Goal: Task Accomplishment & Management: Manage account settings

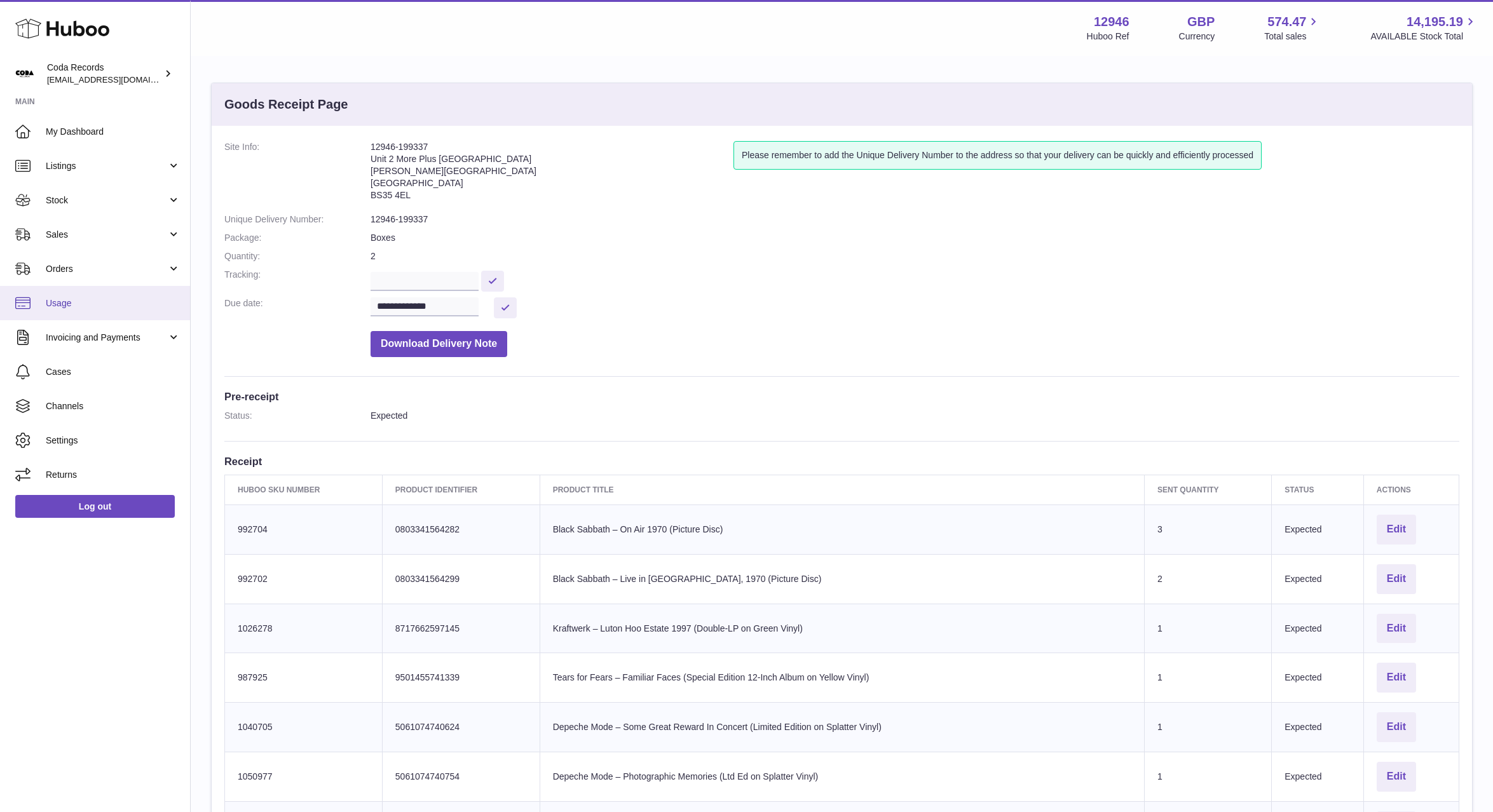
click at [70, 309] on link "Usage" at bounding box center [95, 303] width 190 height 34
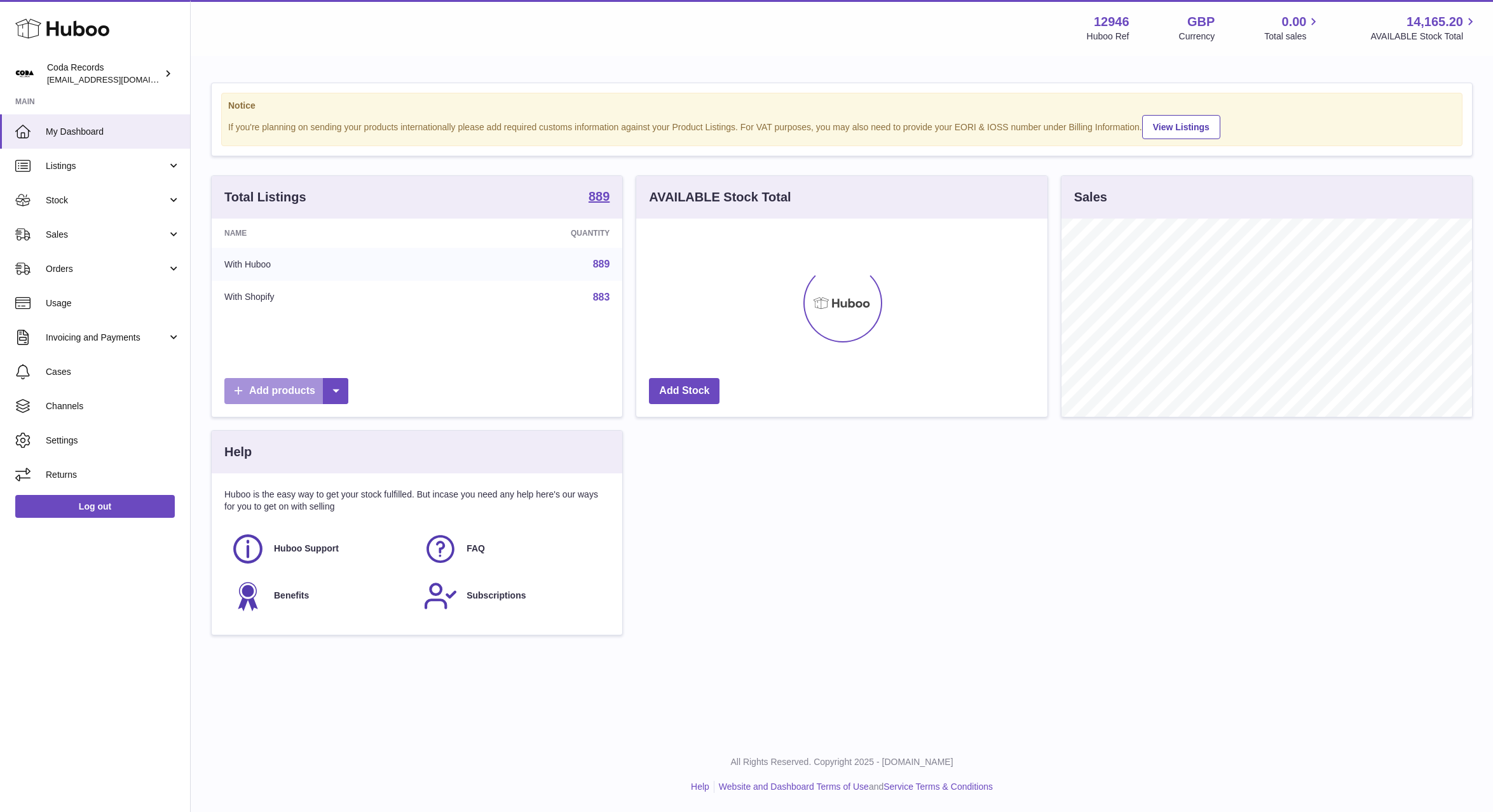
scroll to position [198, 411]
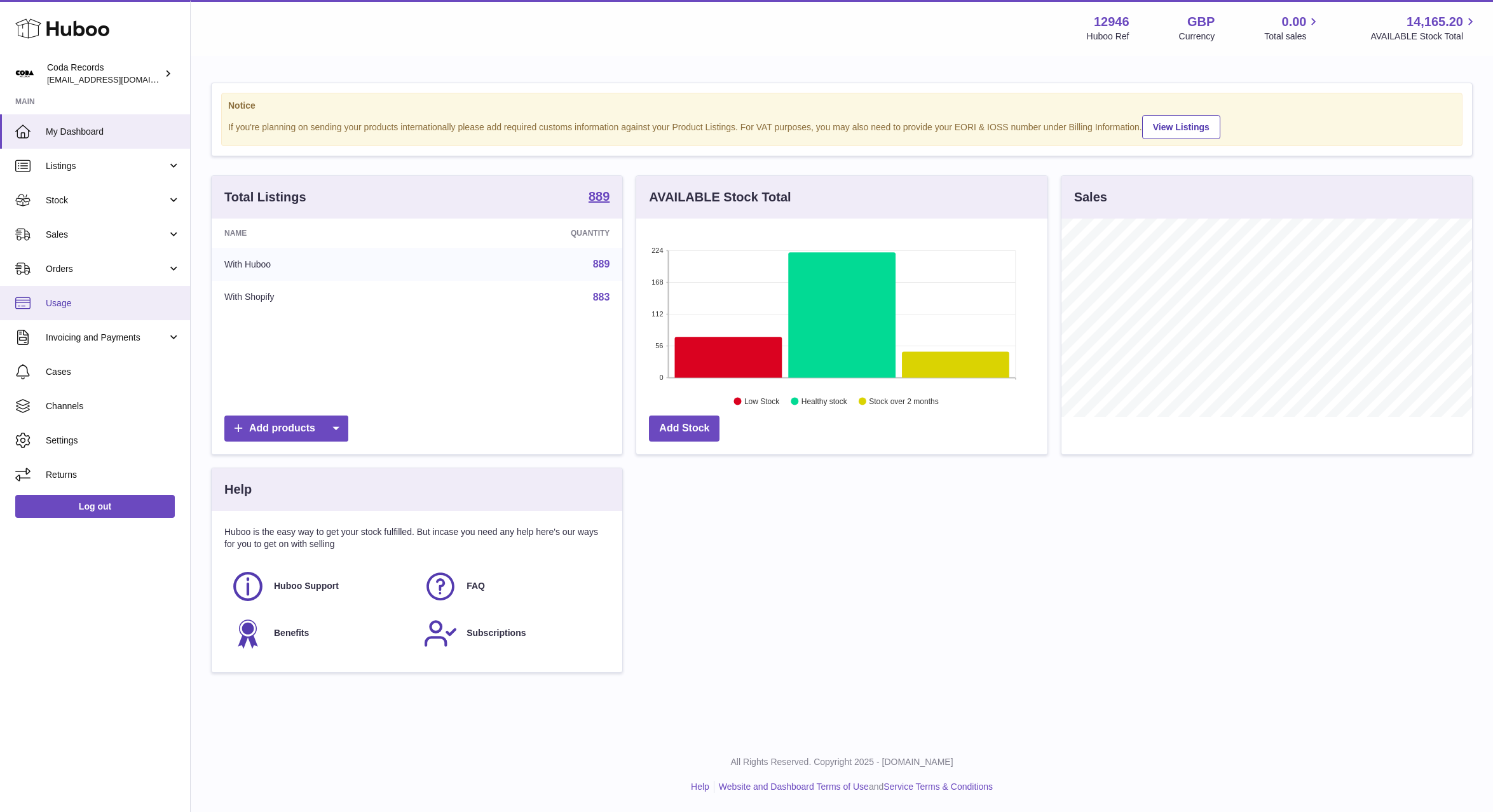
click at [81, 308] on span "Usage" at bounding box center [113, 303] width 135 height 12
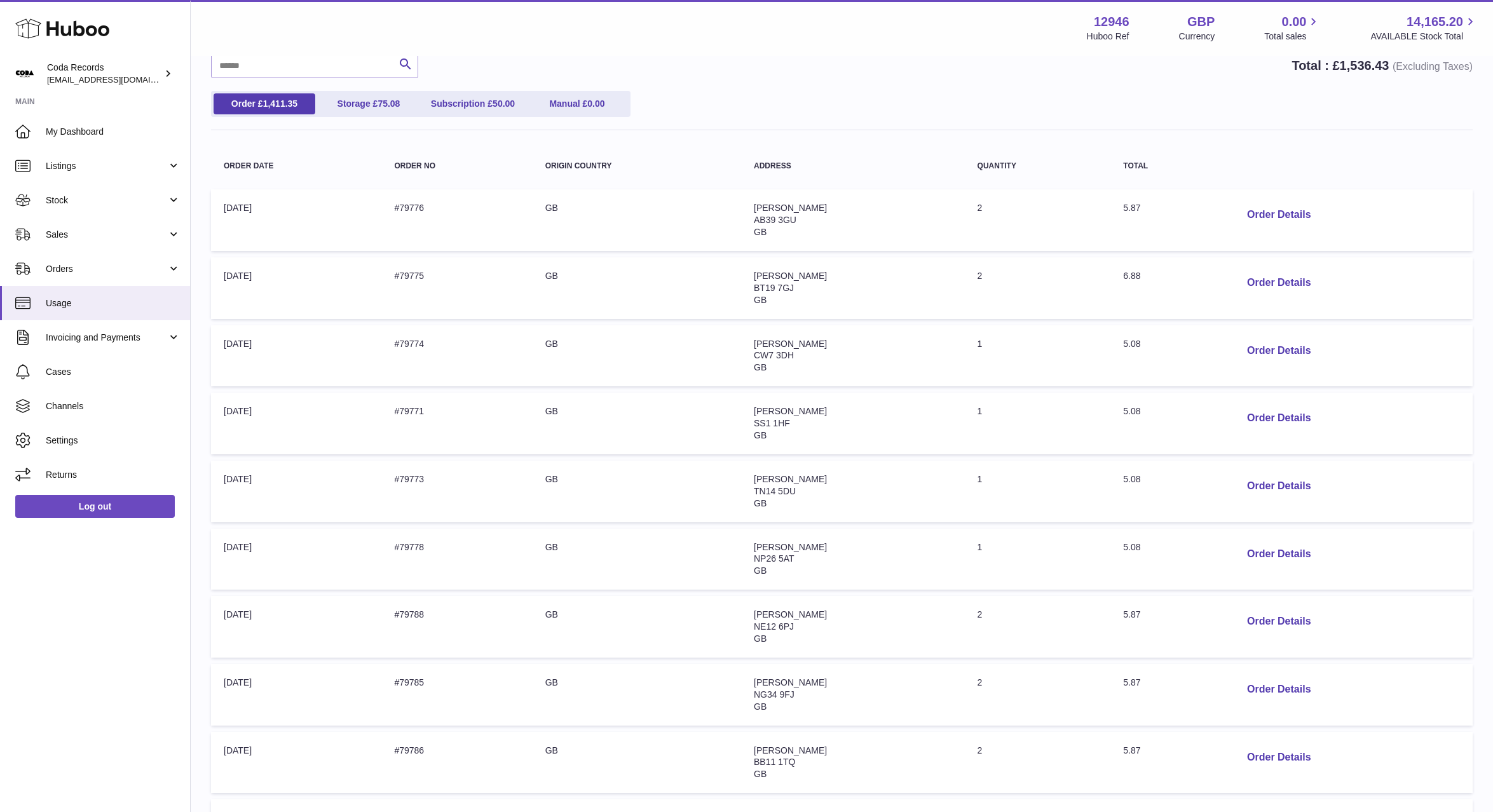
scroll to position [303, 0]
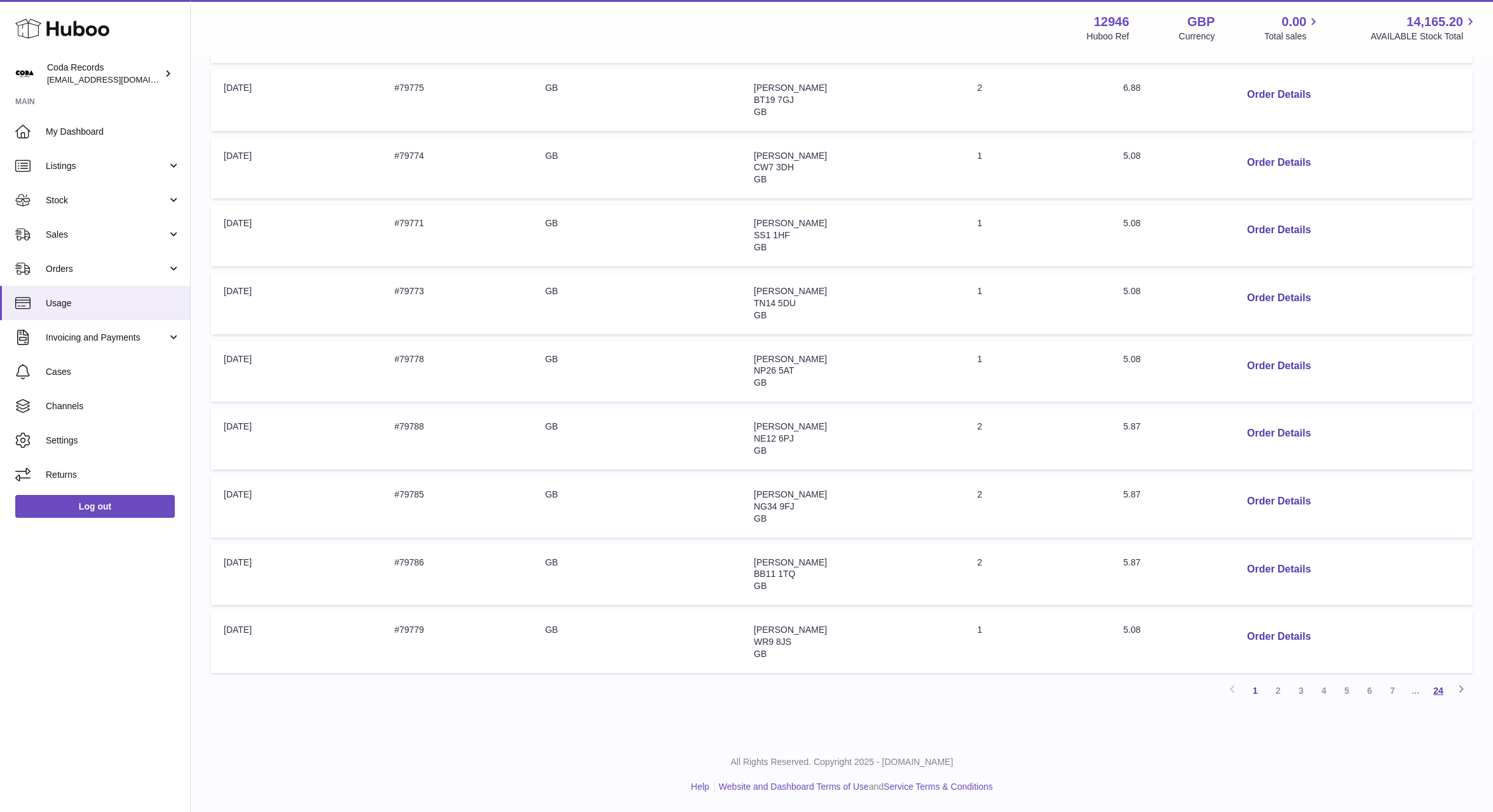
click at [1435, 692] on link "24" at bounding box center [1438, 691] width 23 height 23
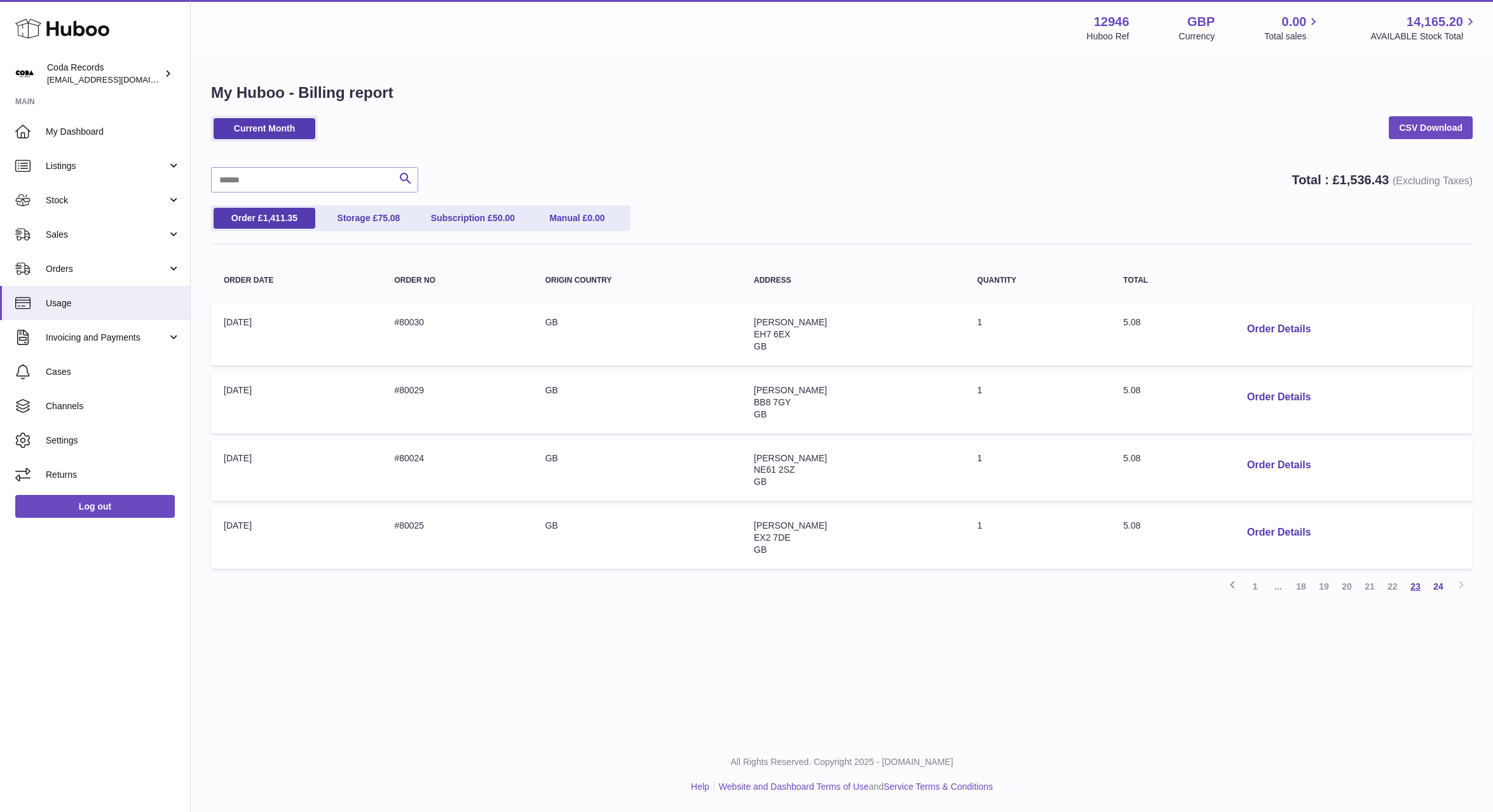
click at [1417, 587] on link "23" at bounding box center [1415, 587] width 23 height 23
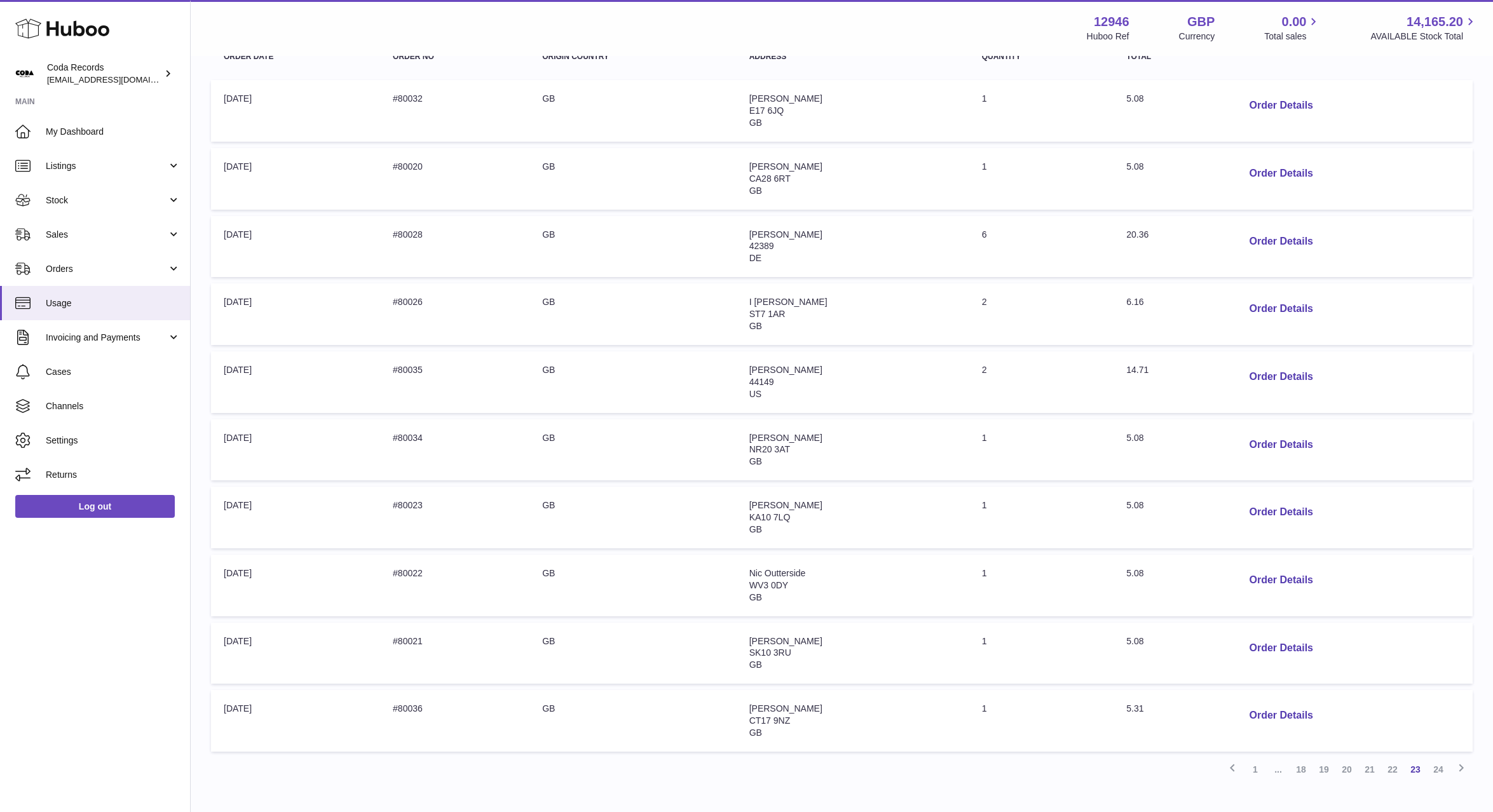
scroll to position [303, 0]
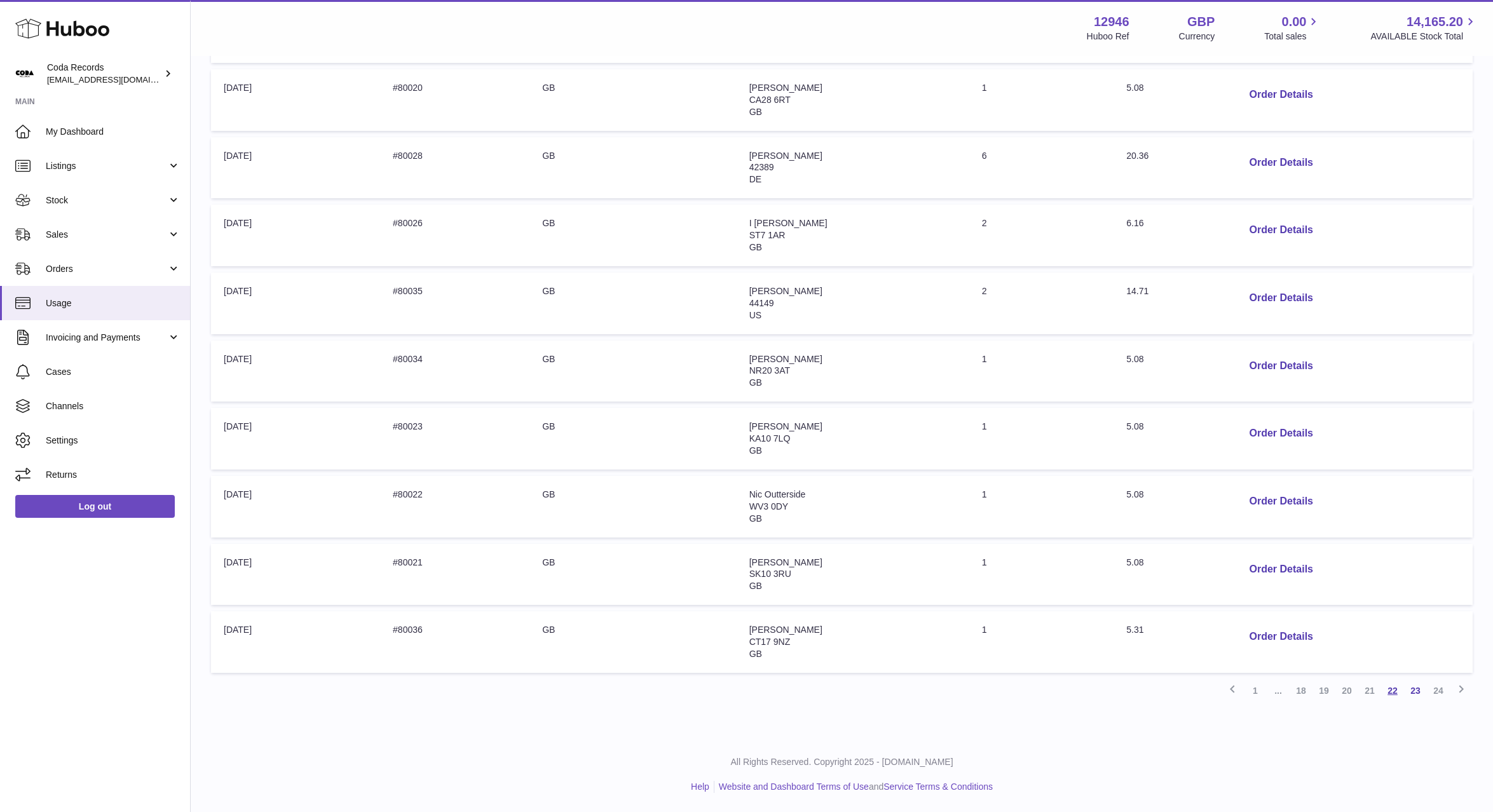
click at [1395, 694] on link "22" at bounding box center [1392, 691] width 23 height 23
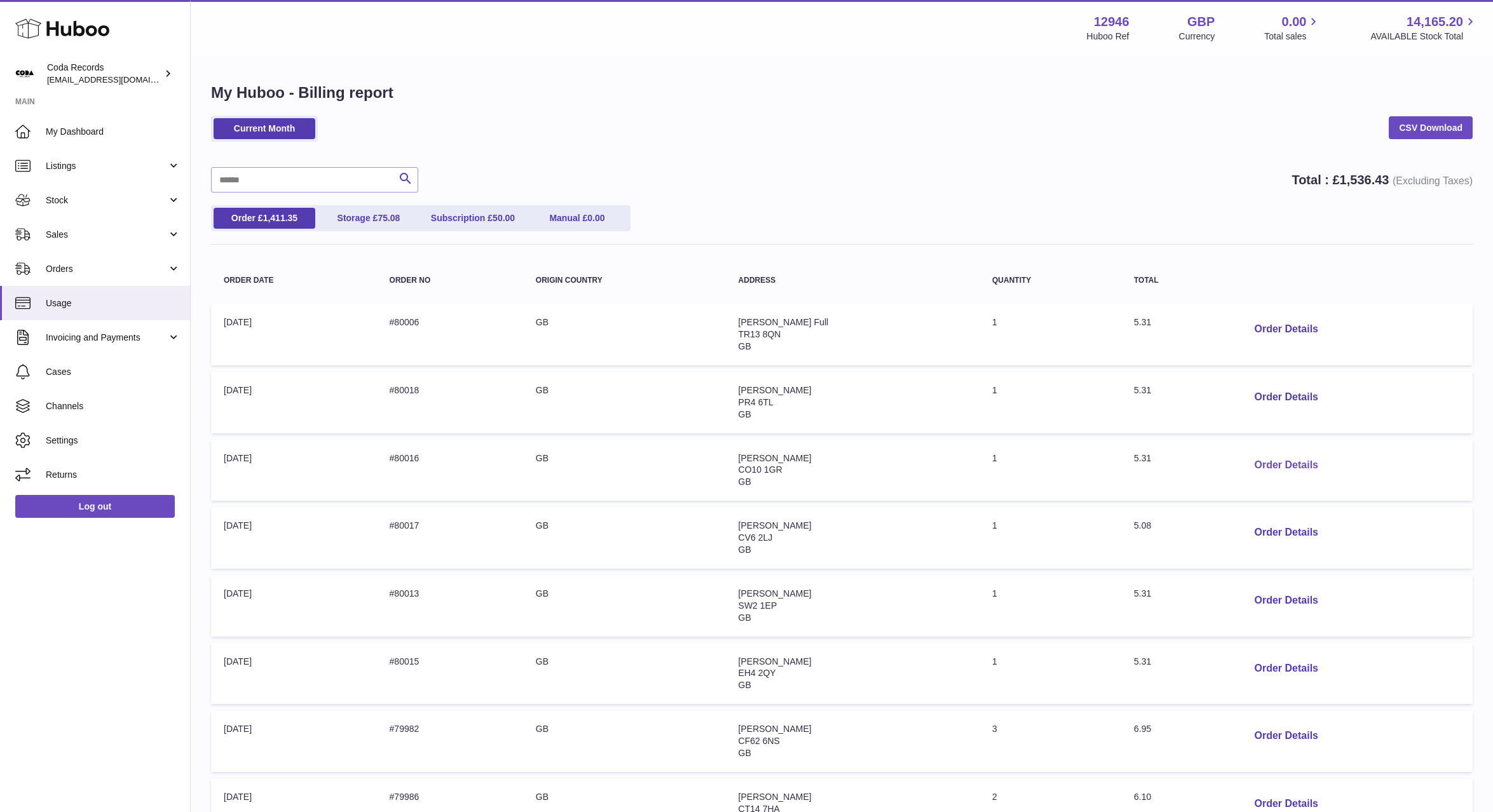
click at [1294, 457] on button "Order Details" at bounding box center [1286, 465] width 84 height 26
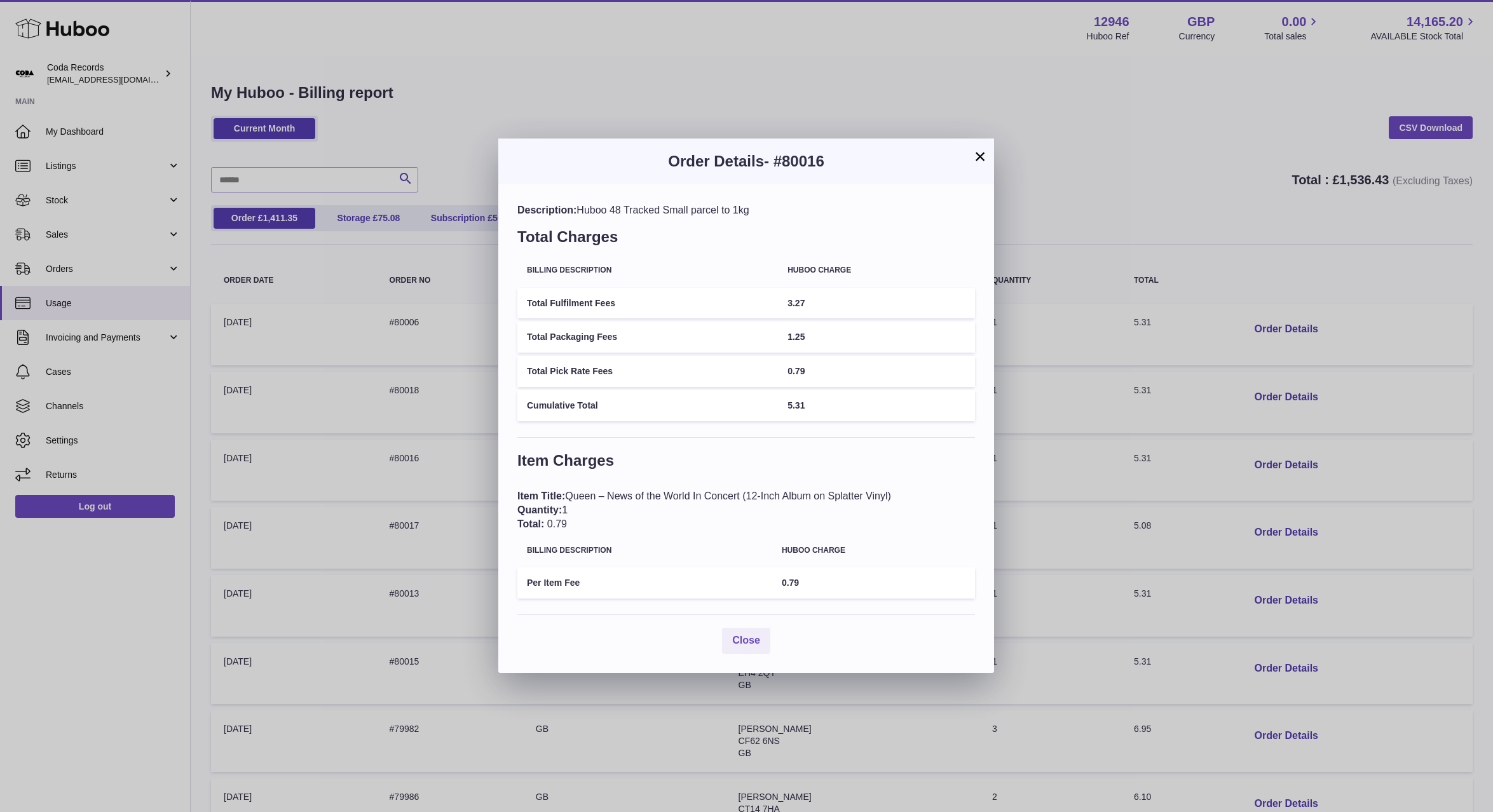
drag, startPoint x: 980, startPoint y: 155, endPoint x: 1029, endPoint y: 193, distance: 62.0
click at [980, 155] on button "×" at bounding box center [980, 156] width 15 height 15
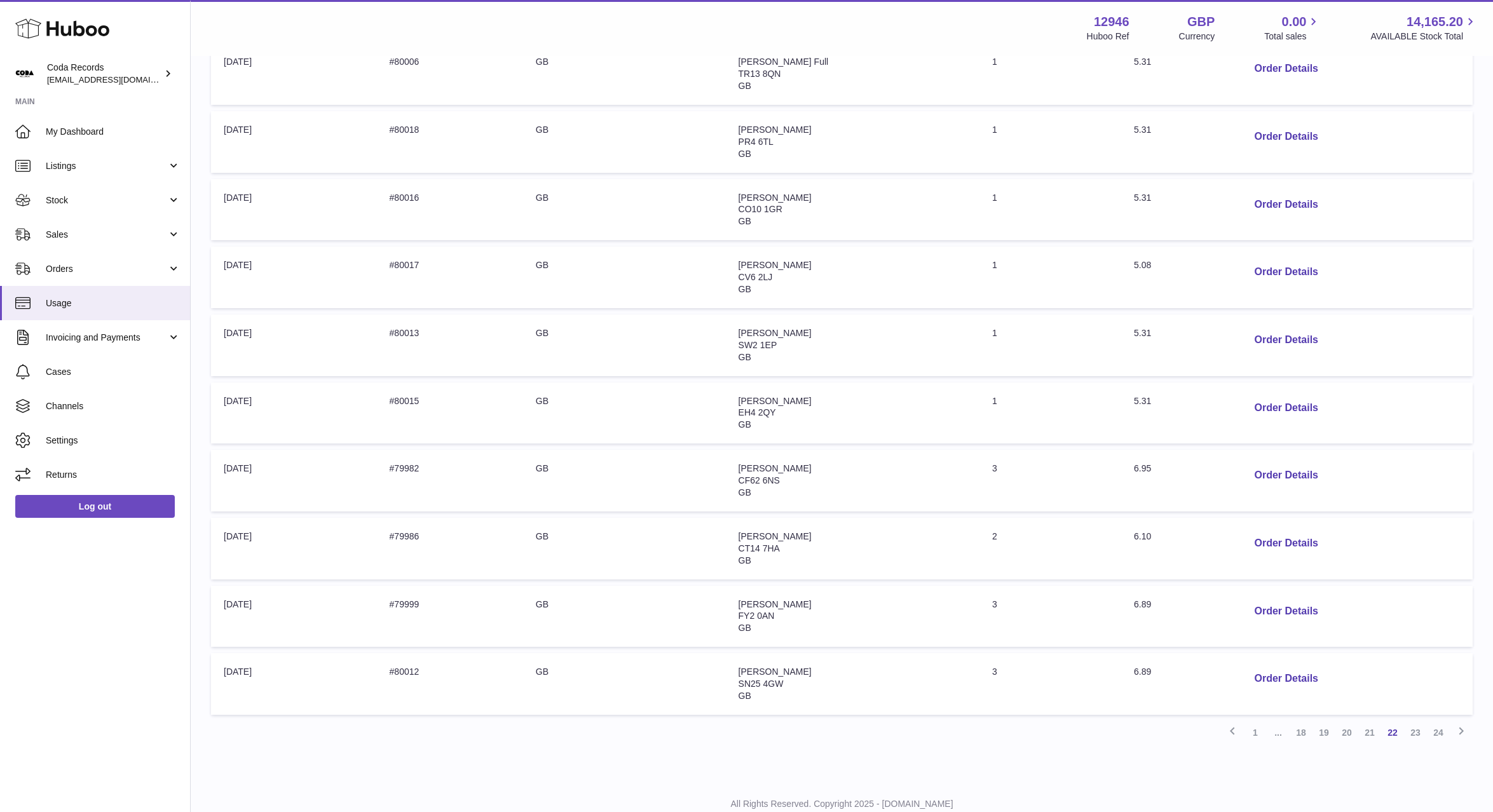
scroll to position [303, 0]
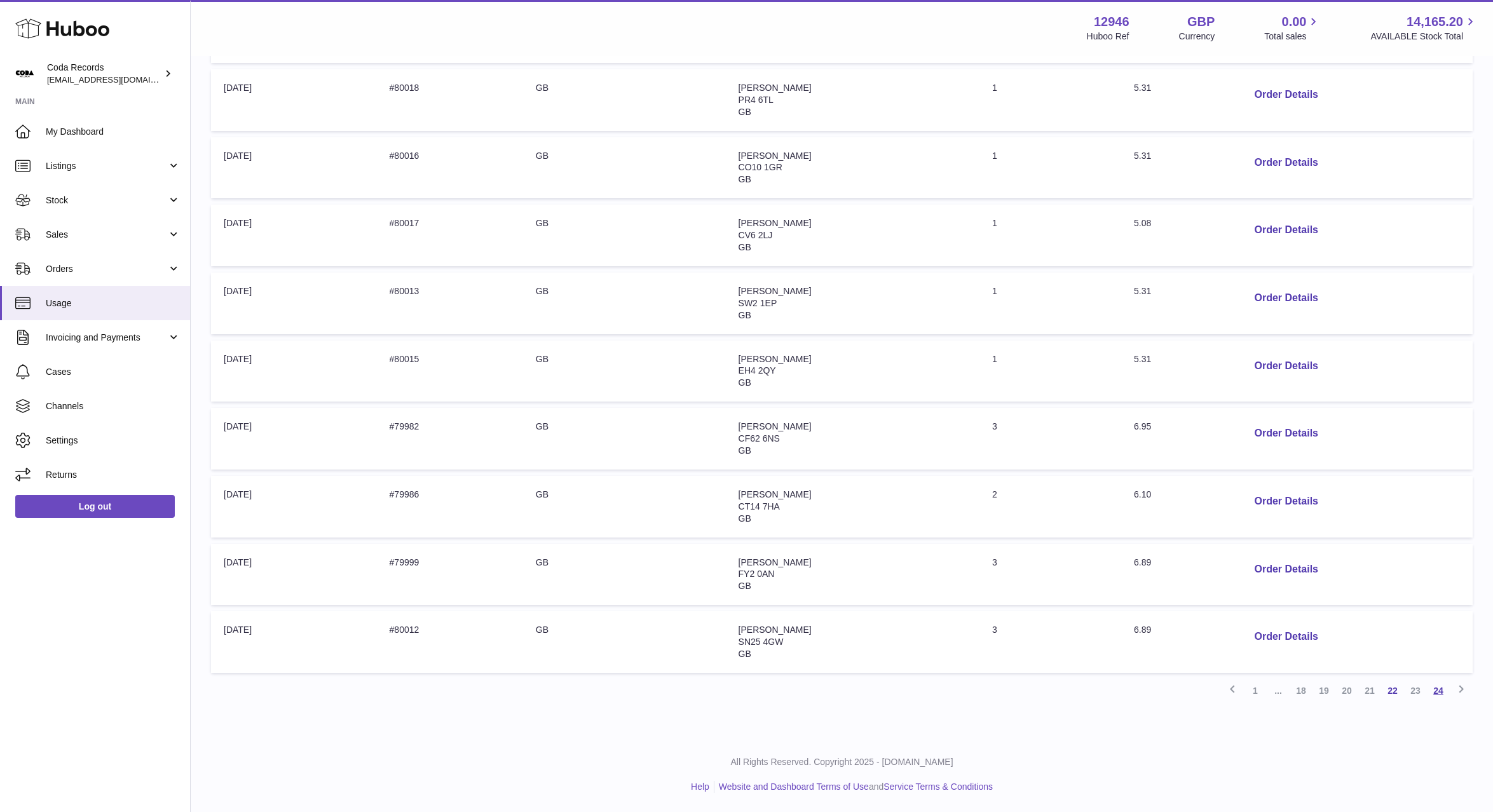
click at [1437, 695] on link "24" at bounding box center [1438, 691] width 23 height 23
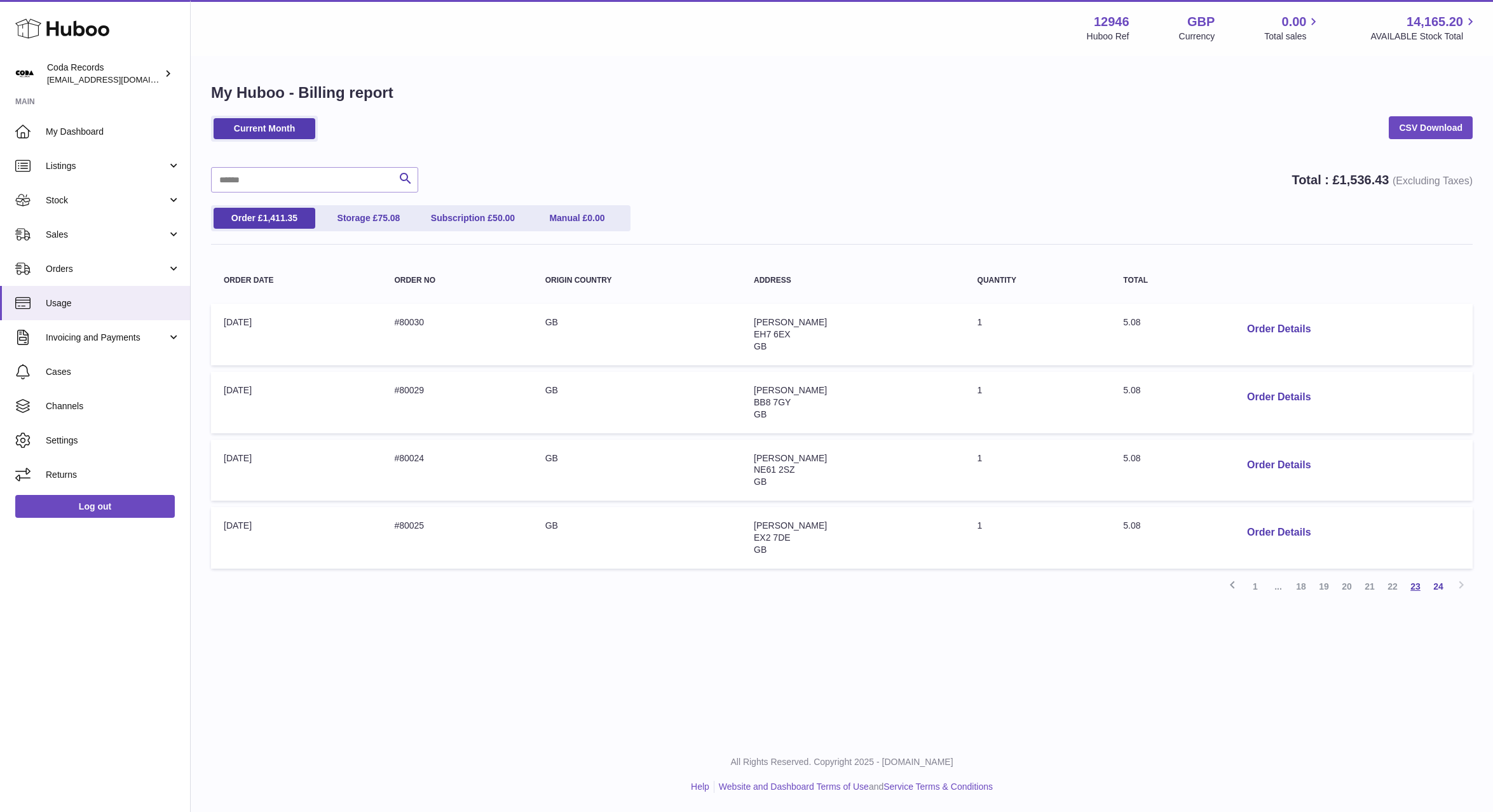
click at [1417, 590] on link "23" at bounding box center [1415, 587] width 23 height 23
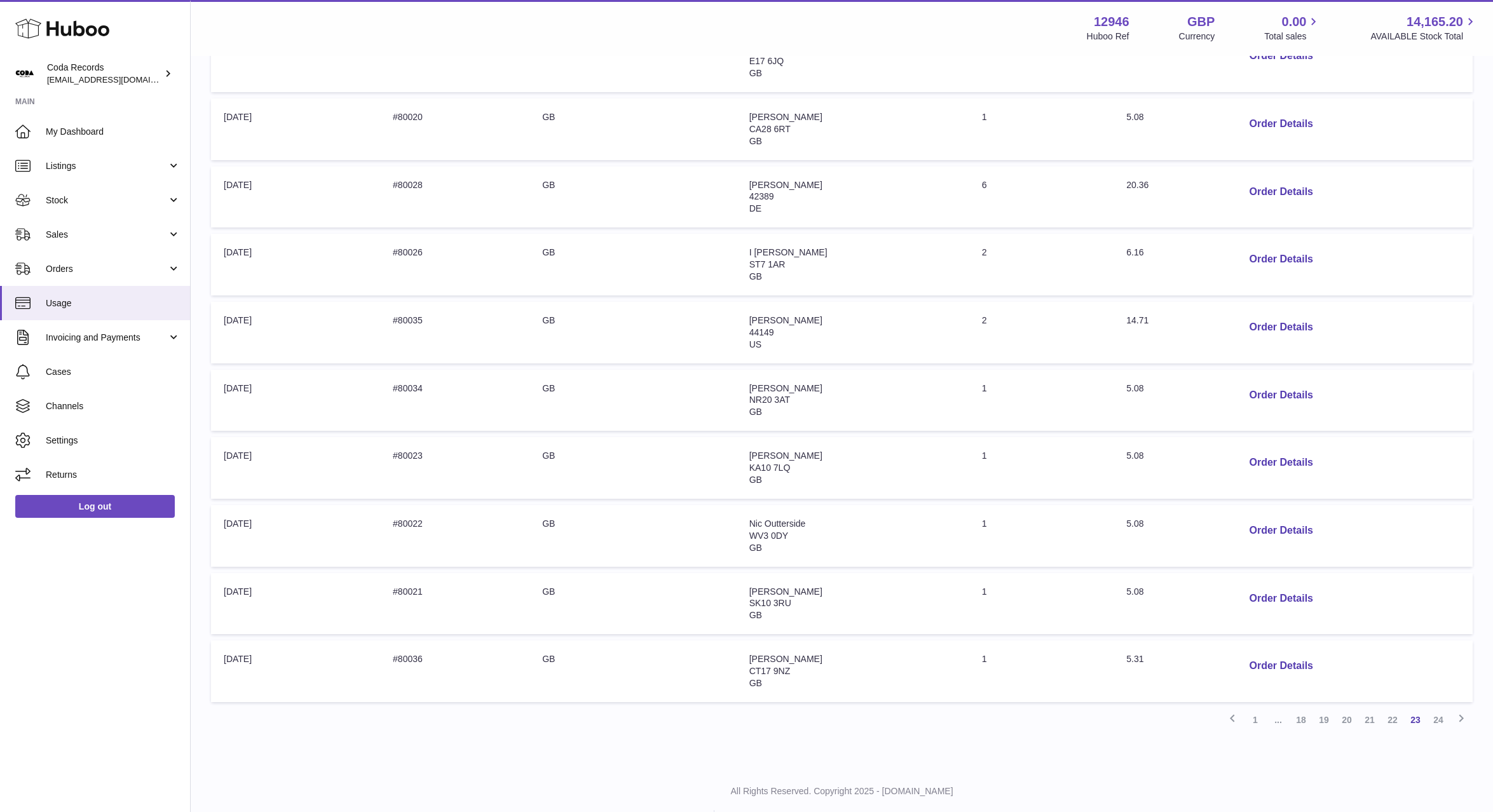
scroll to position [276, 0]
click at [1435, 723] on link "24" at bounding box center [1438, 717] width 23 height 23
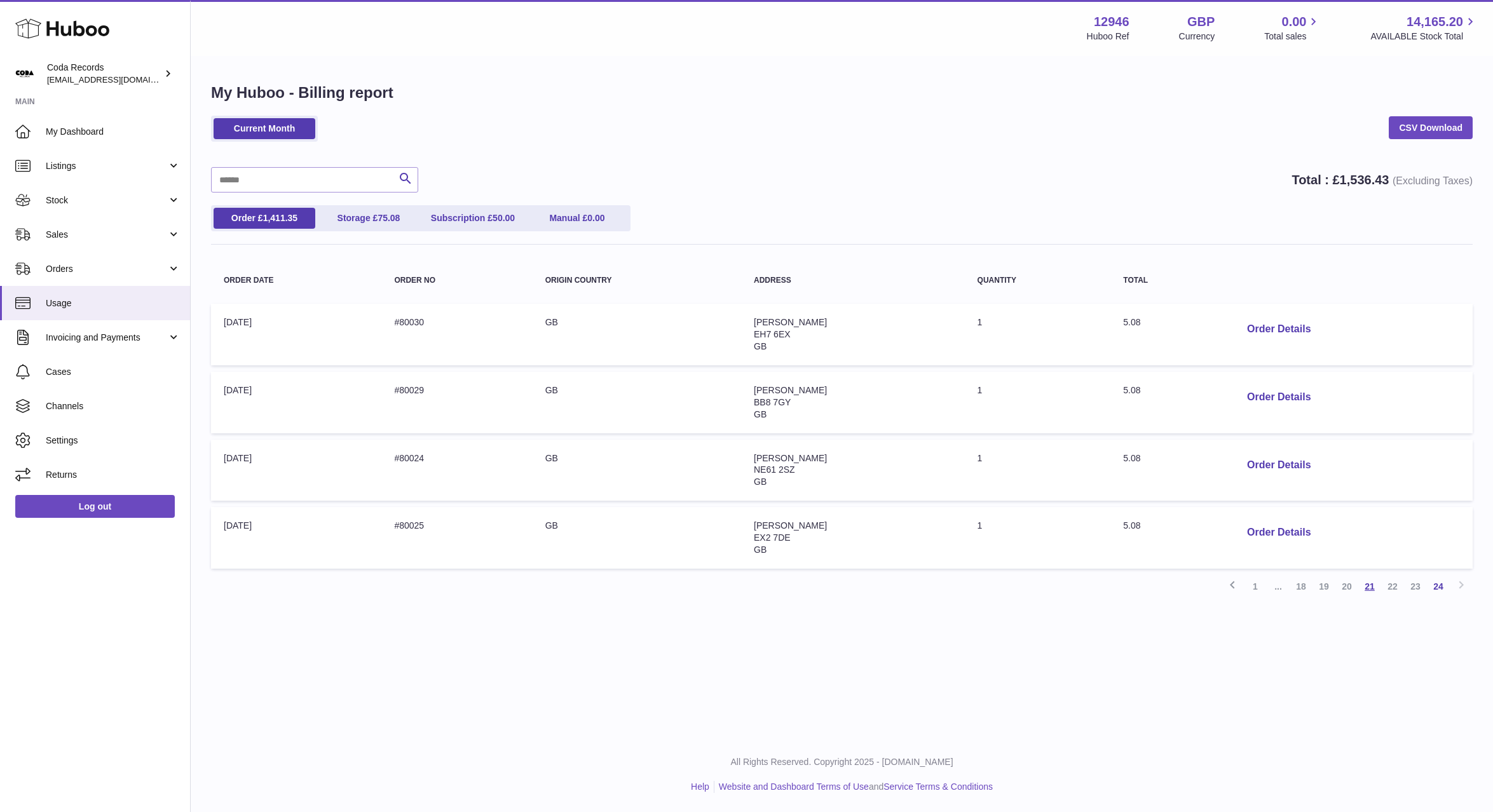
click at [1368, 588] on link "21" at bounding box center [1369, 587] width 23 height 23
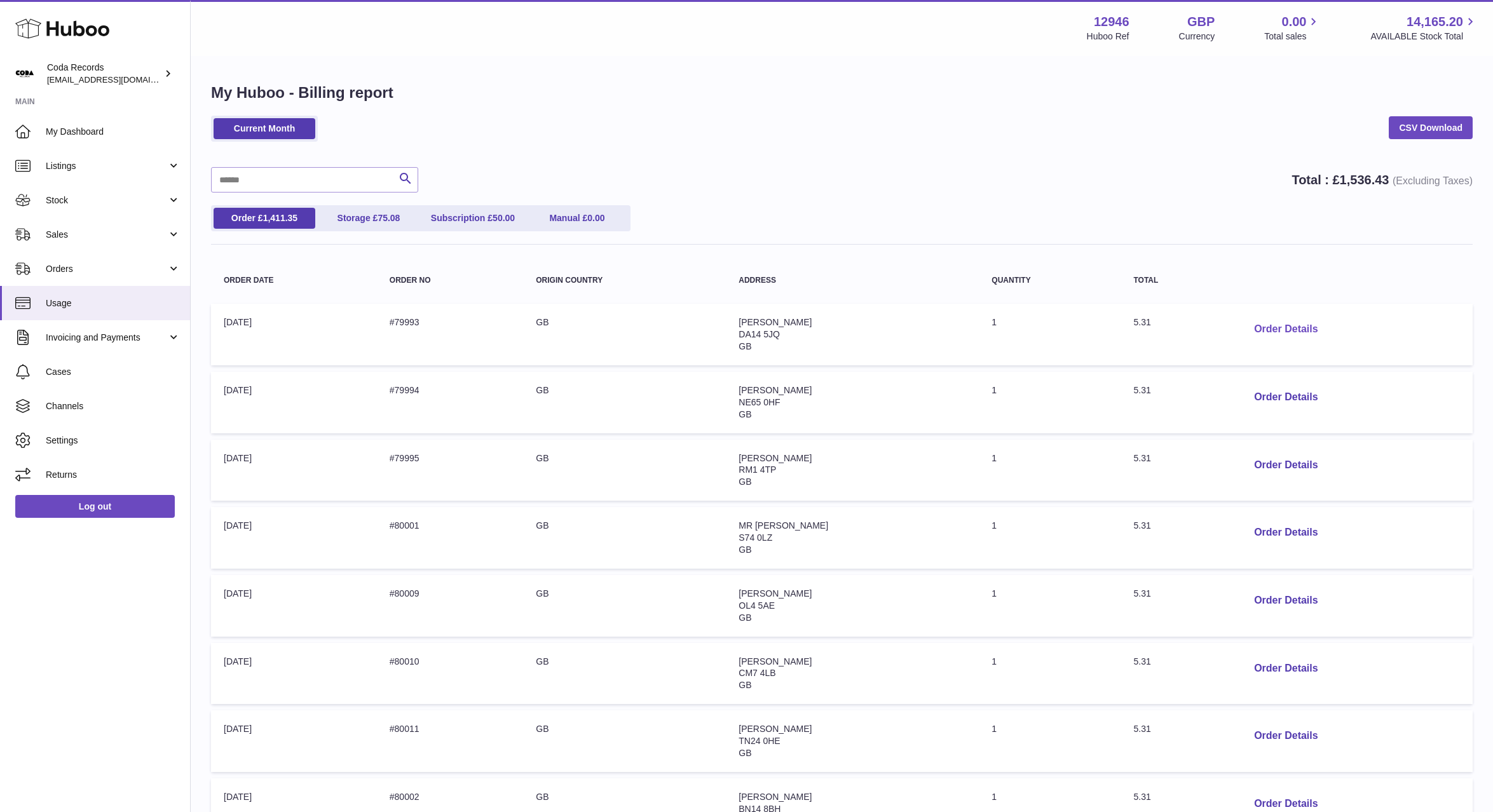
click at [1277, 322] on button "Order Details" at bounding box center [1285, 329] width 84 height 26
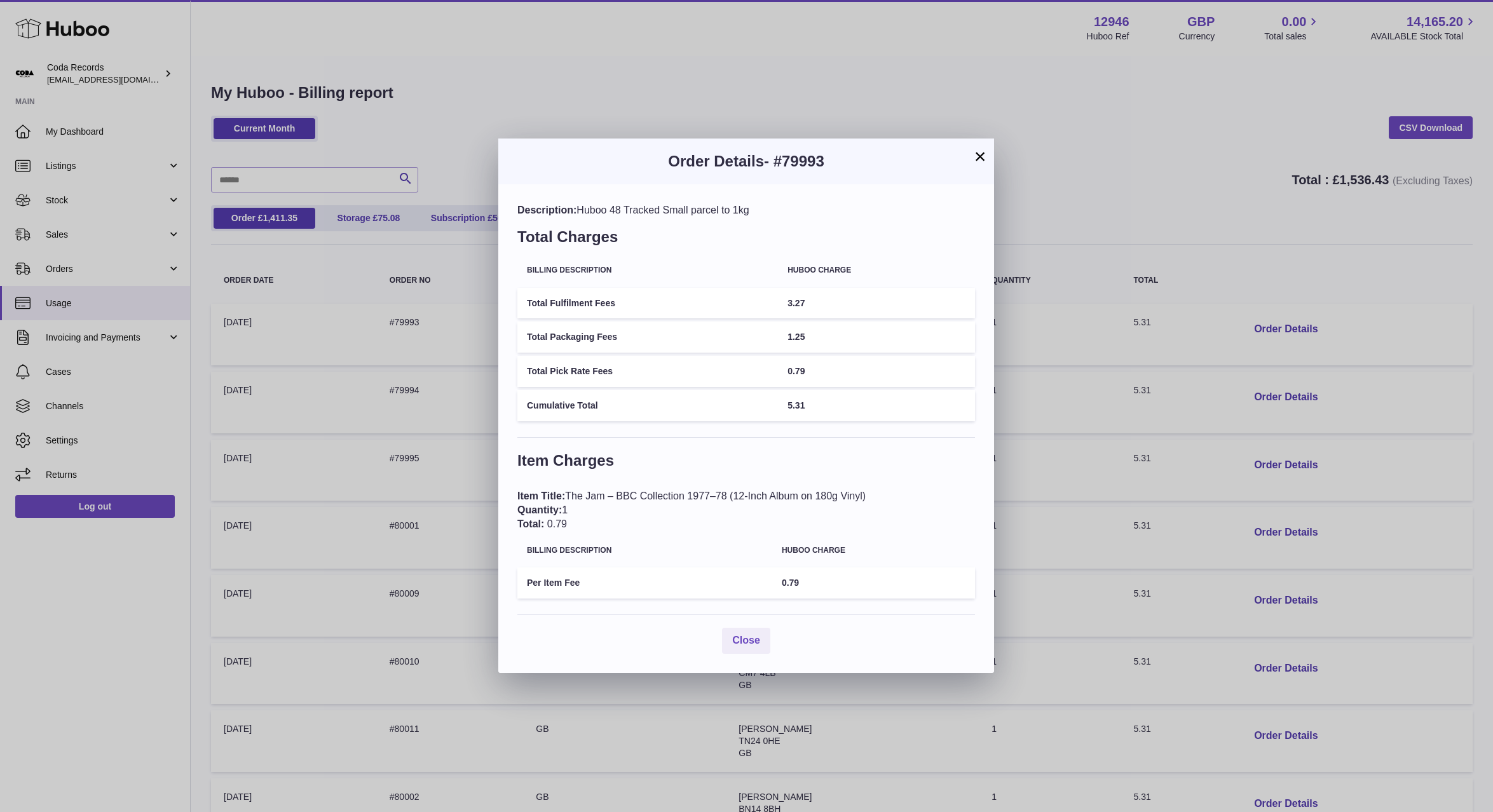
drag, startPoint x: 982, startPoint y: 157, endPoint x: 1017, endPoint y: 175, distance: 39.4
click at [982, 157] on button "×" at bounding box center [980, 156] width 15 height 15
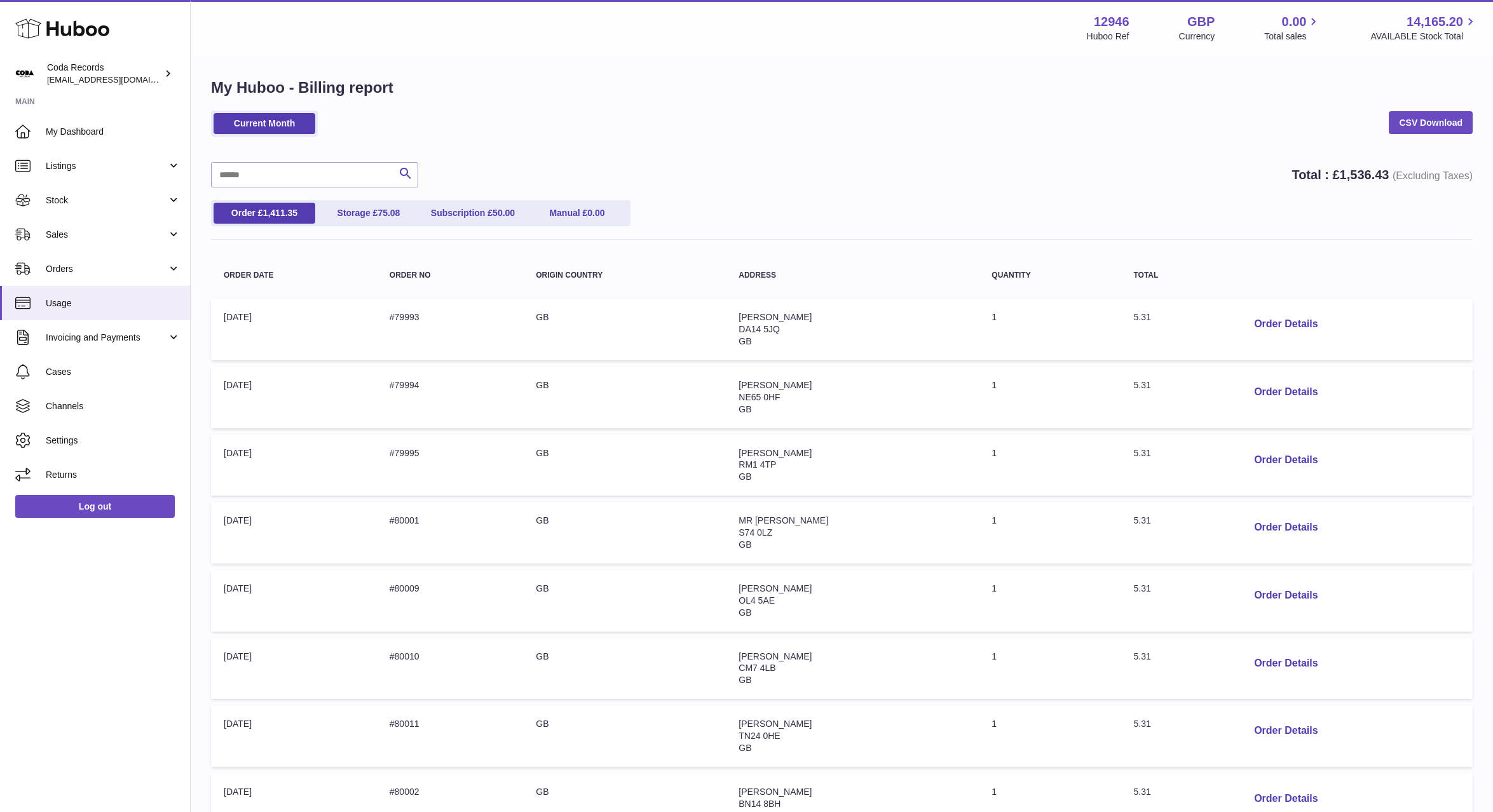
scroll to position [303, 0]
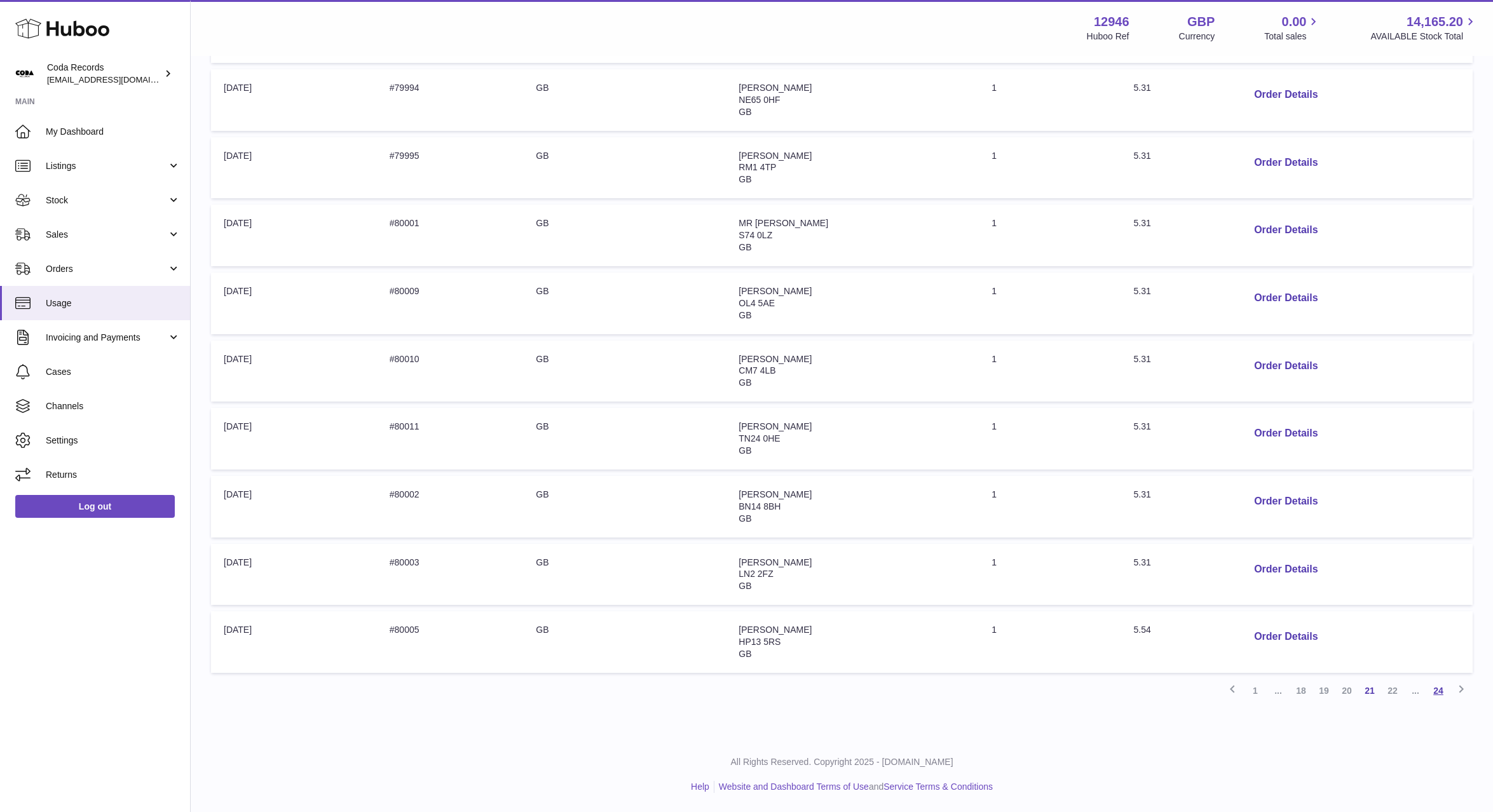
click at [1437, 686] on link "24" at bounding box center [1438, 691] width 23 height 23
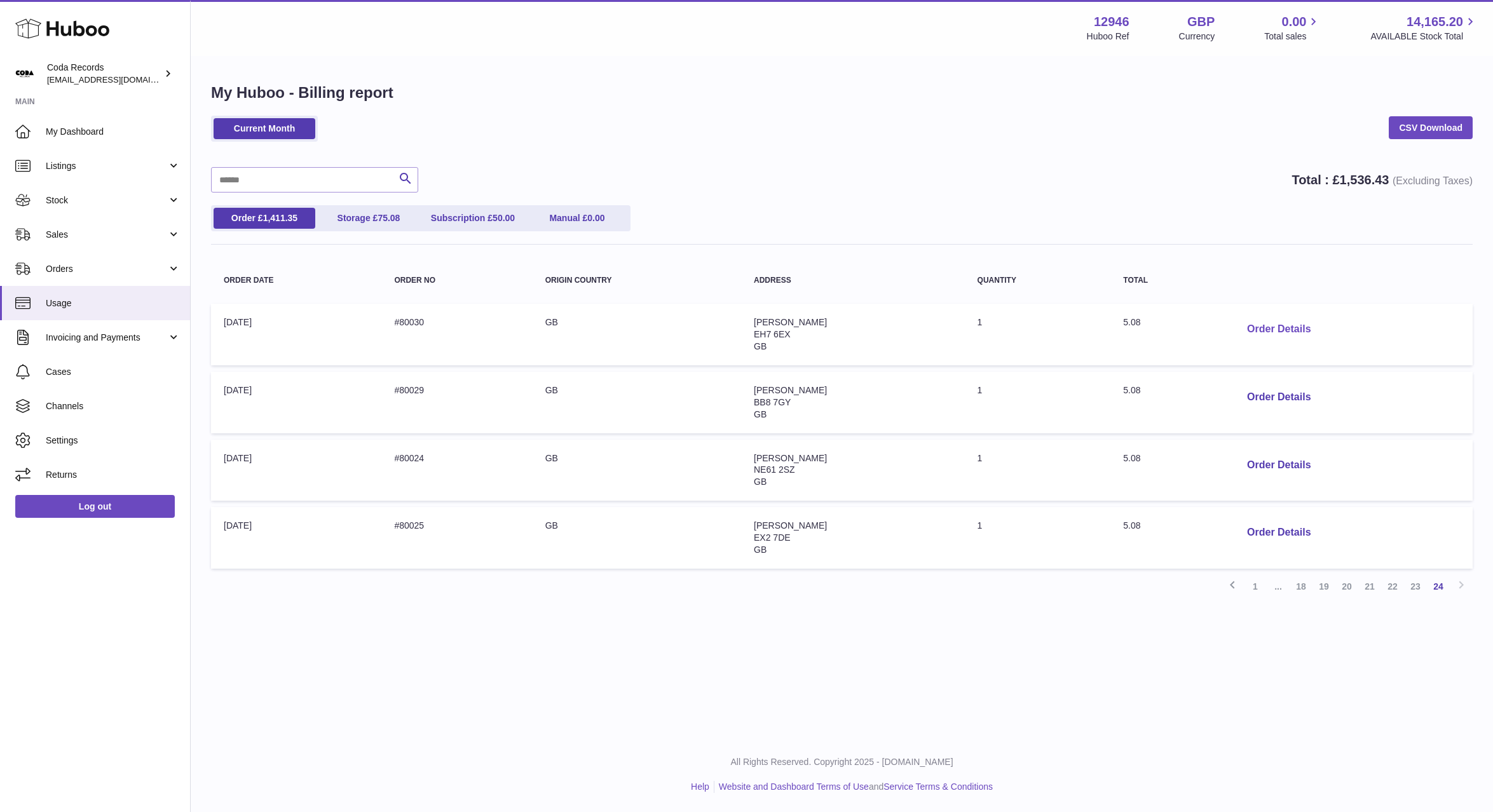
click at [1268, 332] on button "Order Details" at bounding box center [1278, 329] width 84 height 26
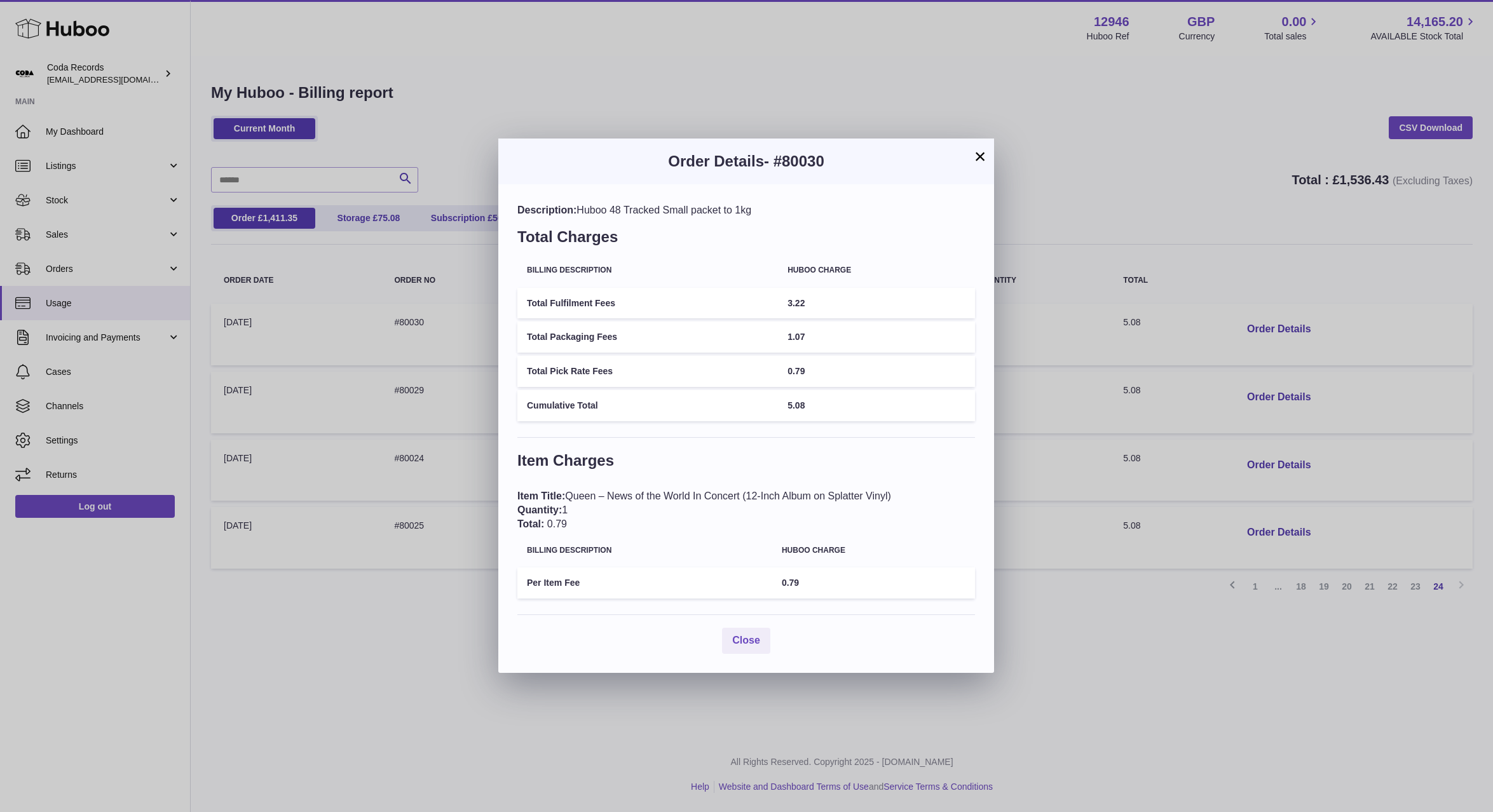
click at [981, 162] on button "×" at bounding box center [980, 156] width 15 height 15
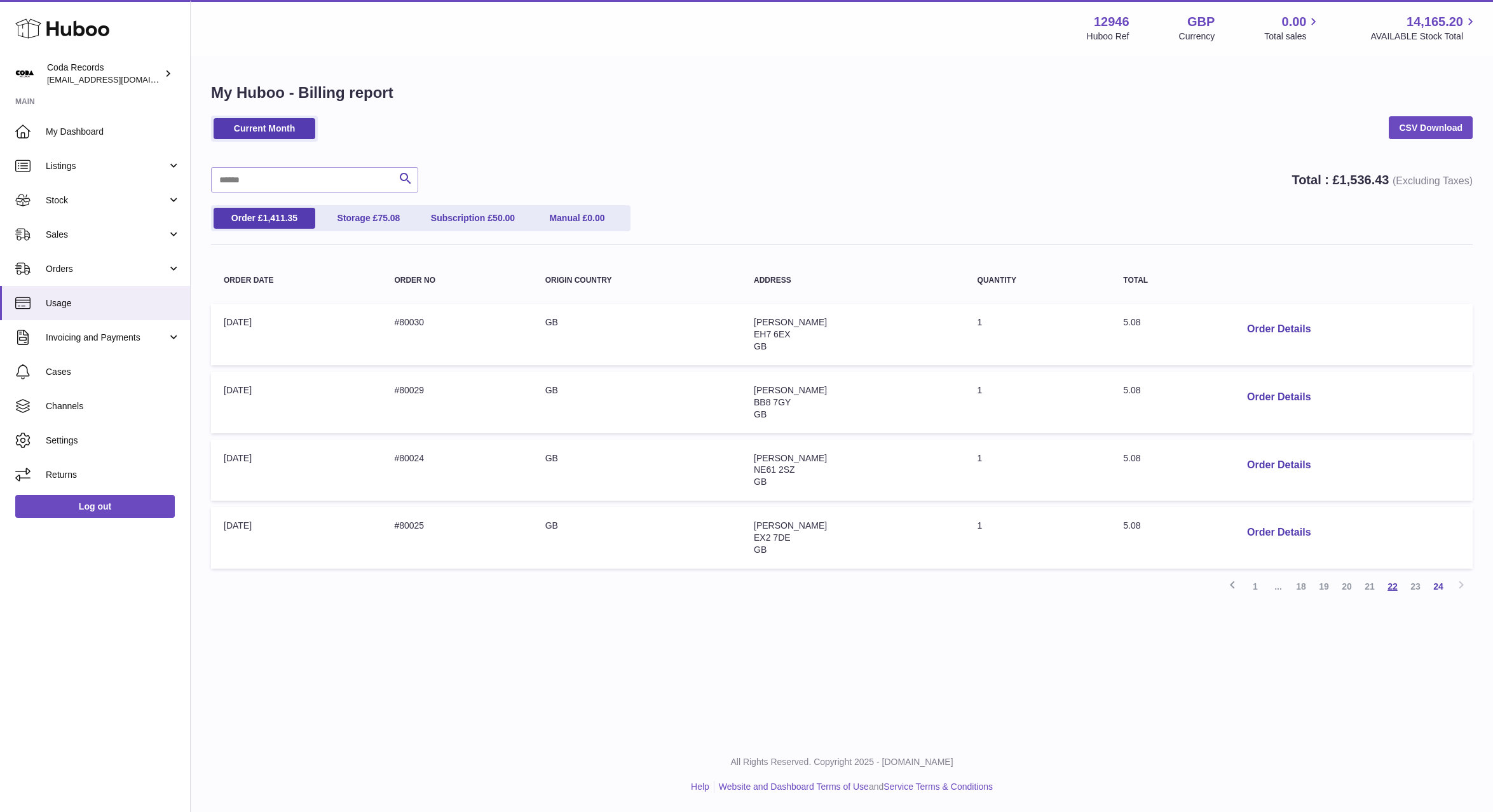
click at [1396, 587] on link "22" at bounding box center [1392, 587] width 23 height 23
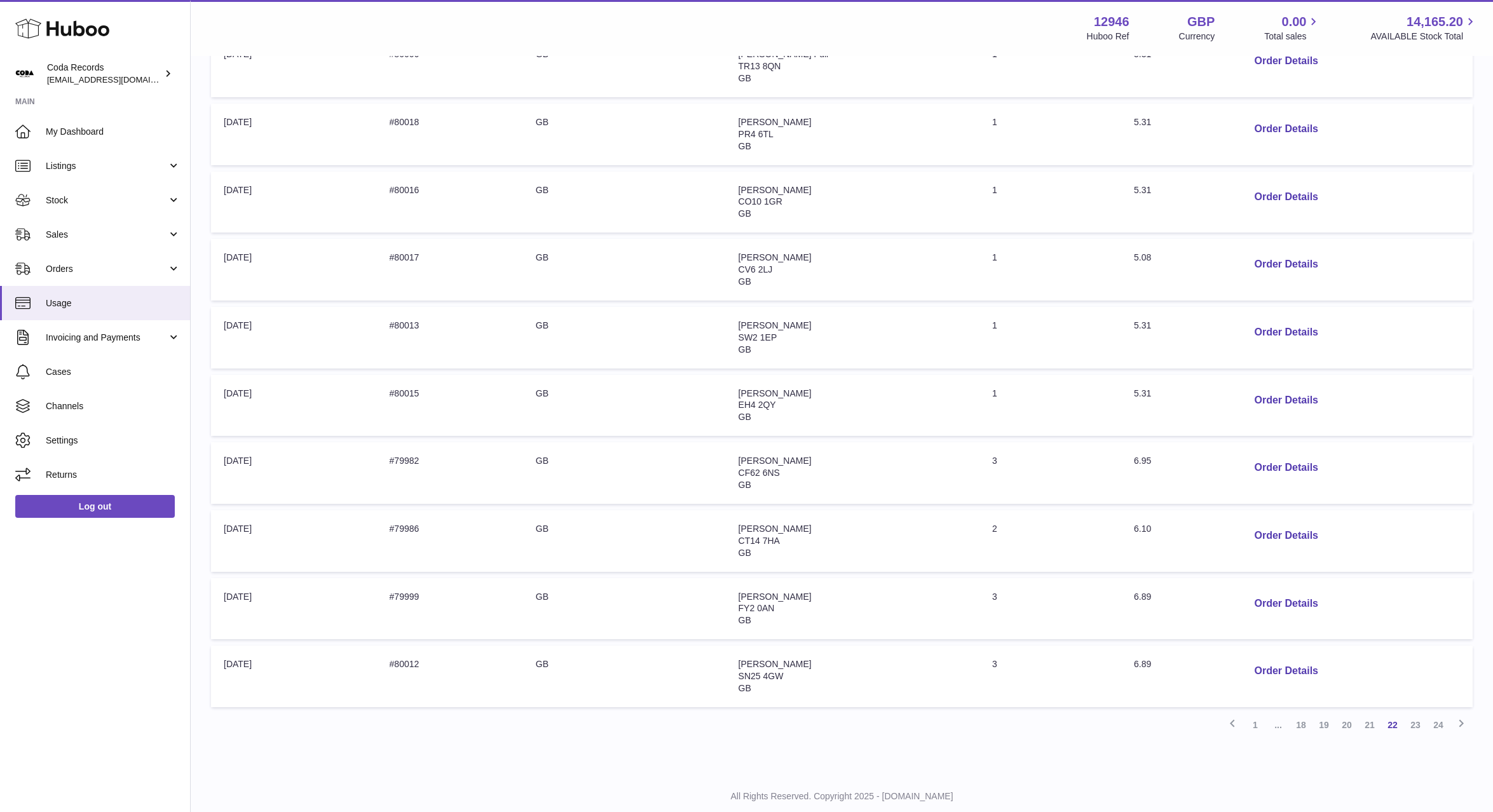
scroll to position [303, 0]
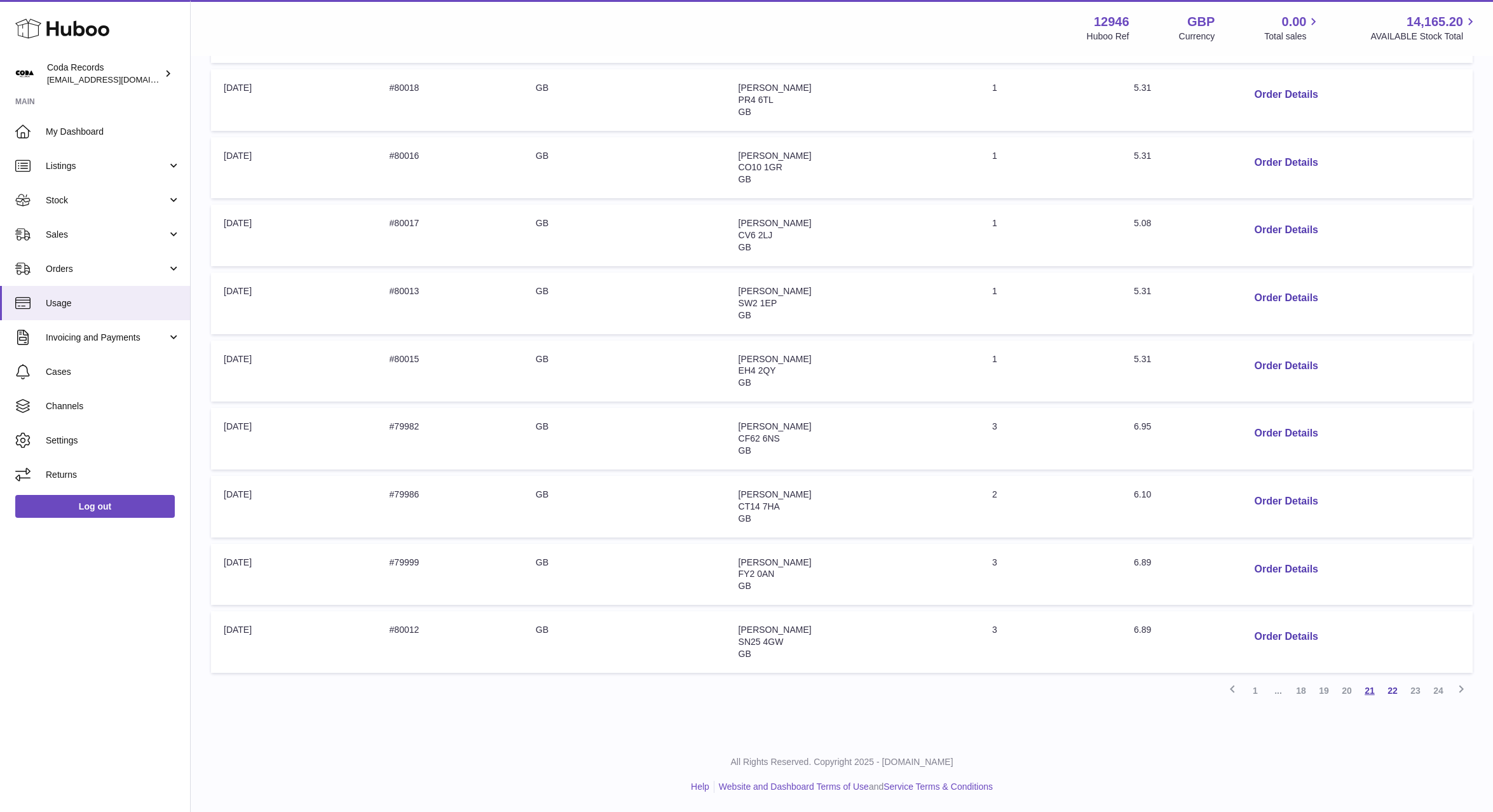
click at [1375, 691] on link "21" at bounding box center [1369, 691] width 23 height 23
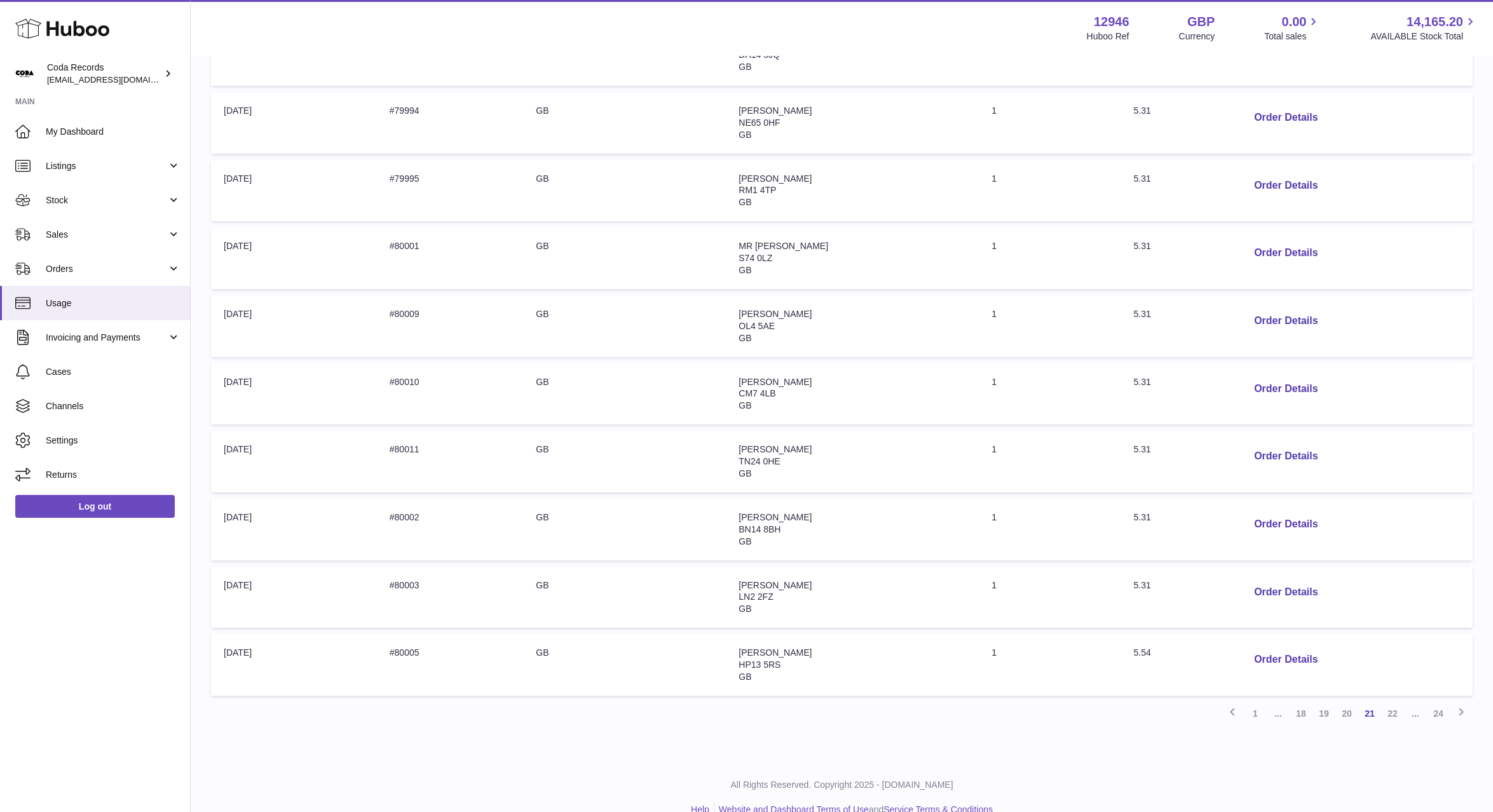
scroll to position [303, 0]
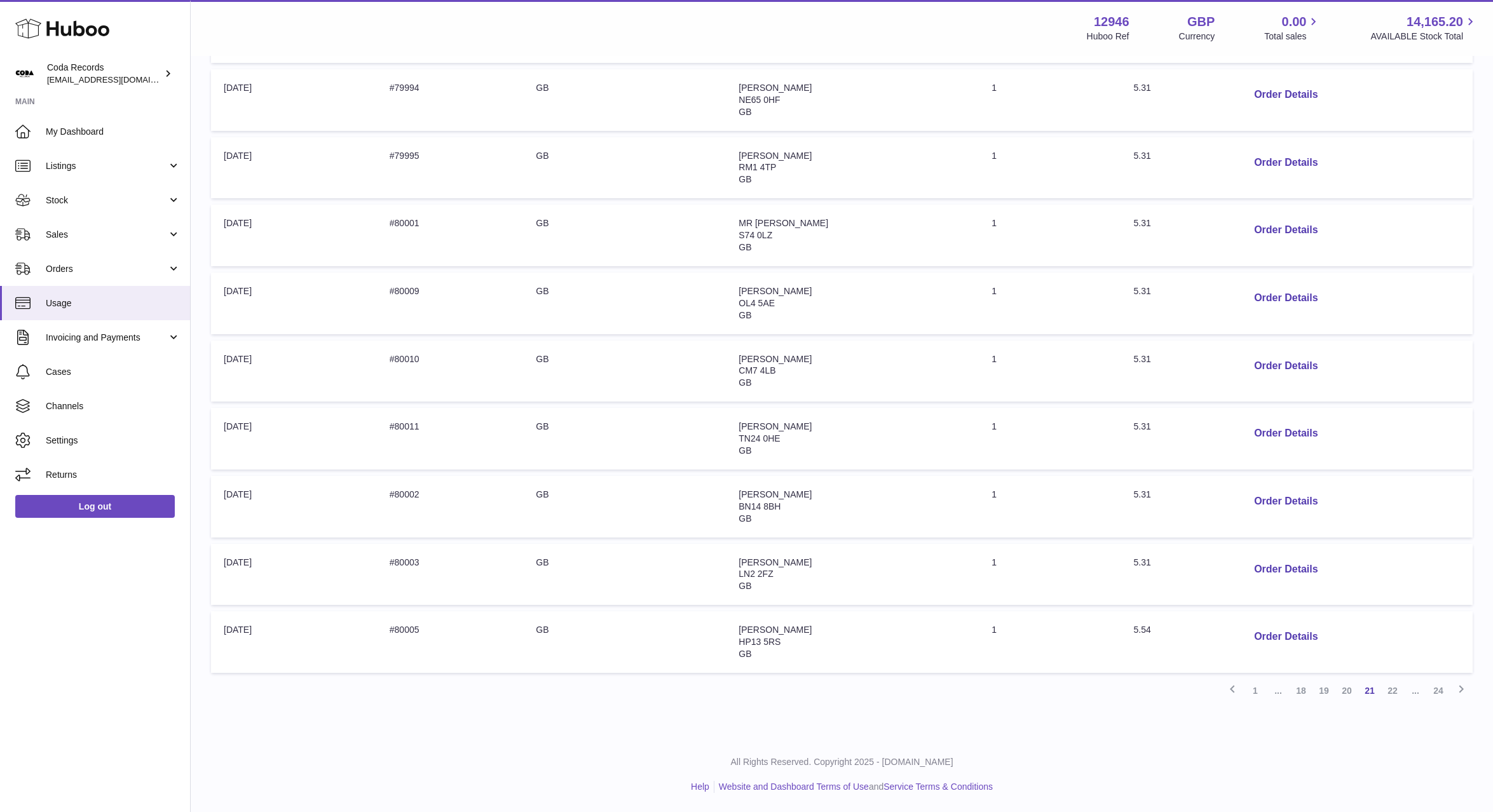
click at [1320, 694] on link "19" at bounding box center [1324, 691] width 23 height 23
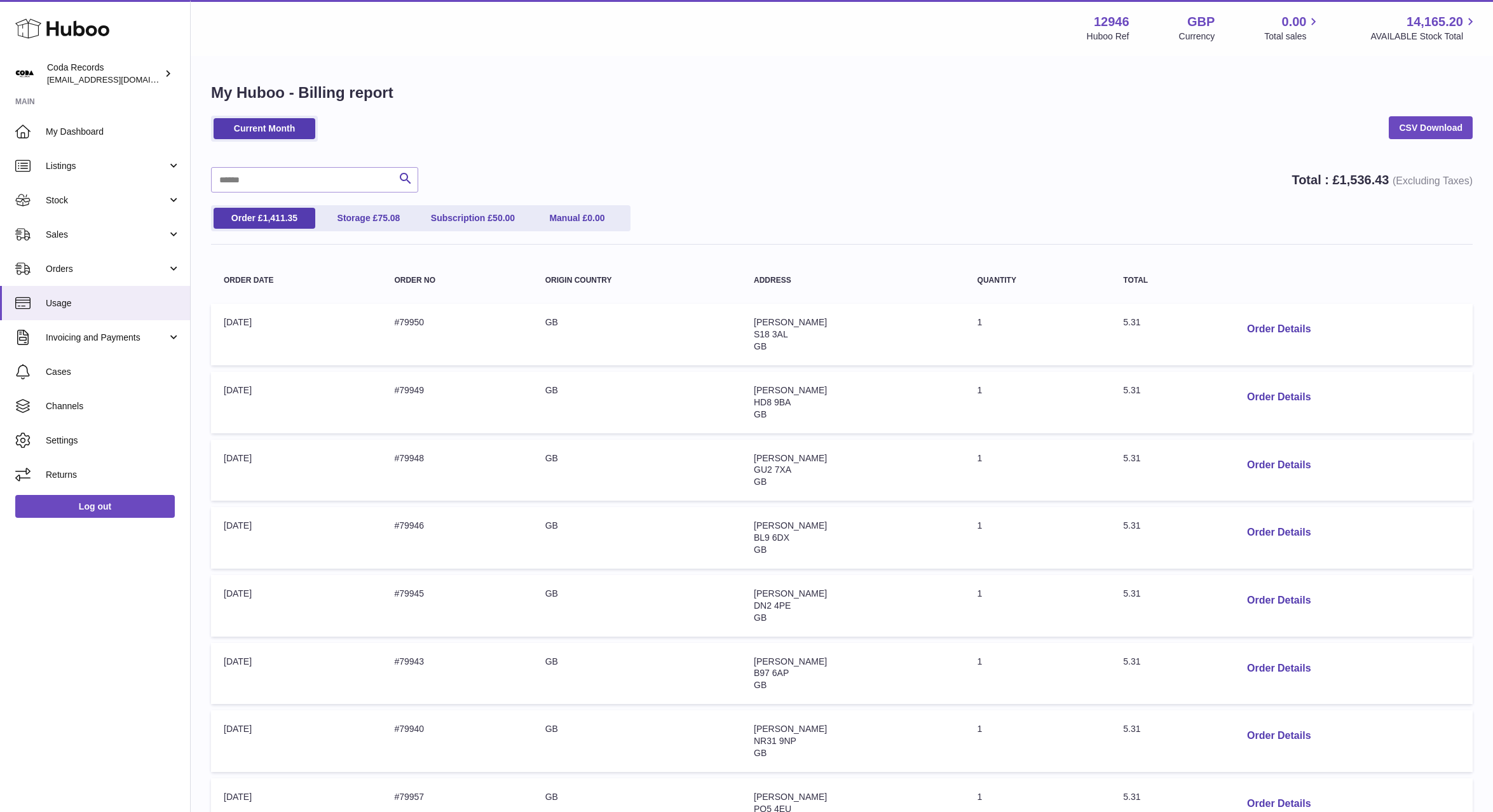
scroll to position [303, 0]
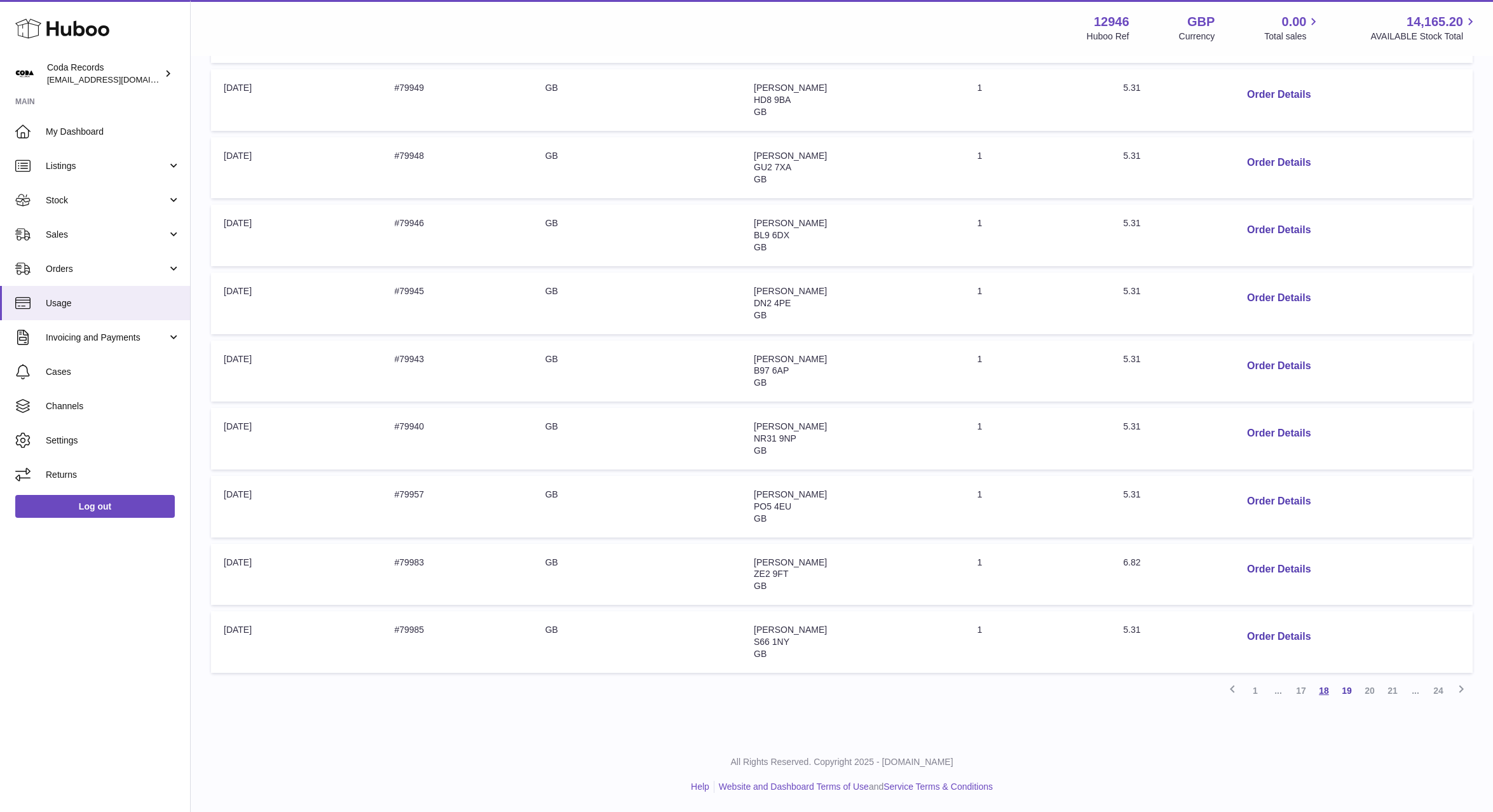
click at [1325, 696] on link "18" at bounding box center [1324, 691] width 23 height 23
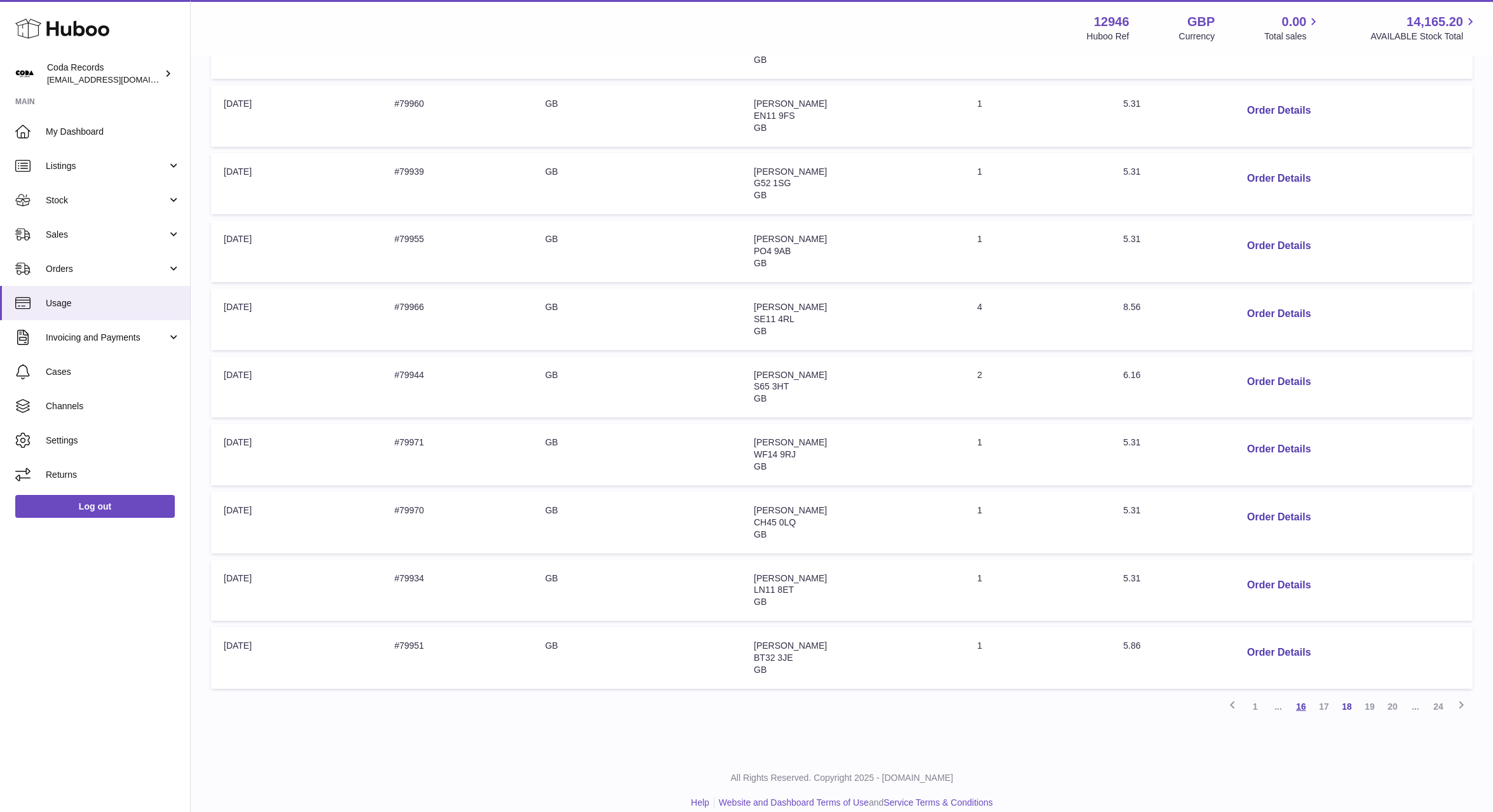
scroll to position [303, 0]
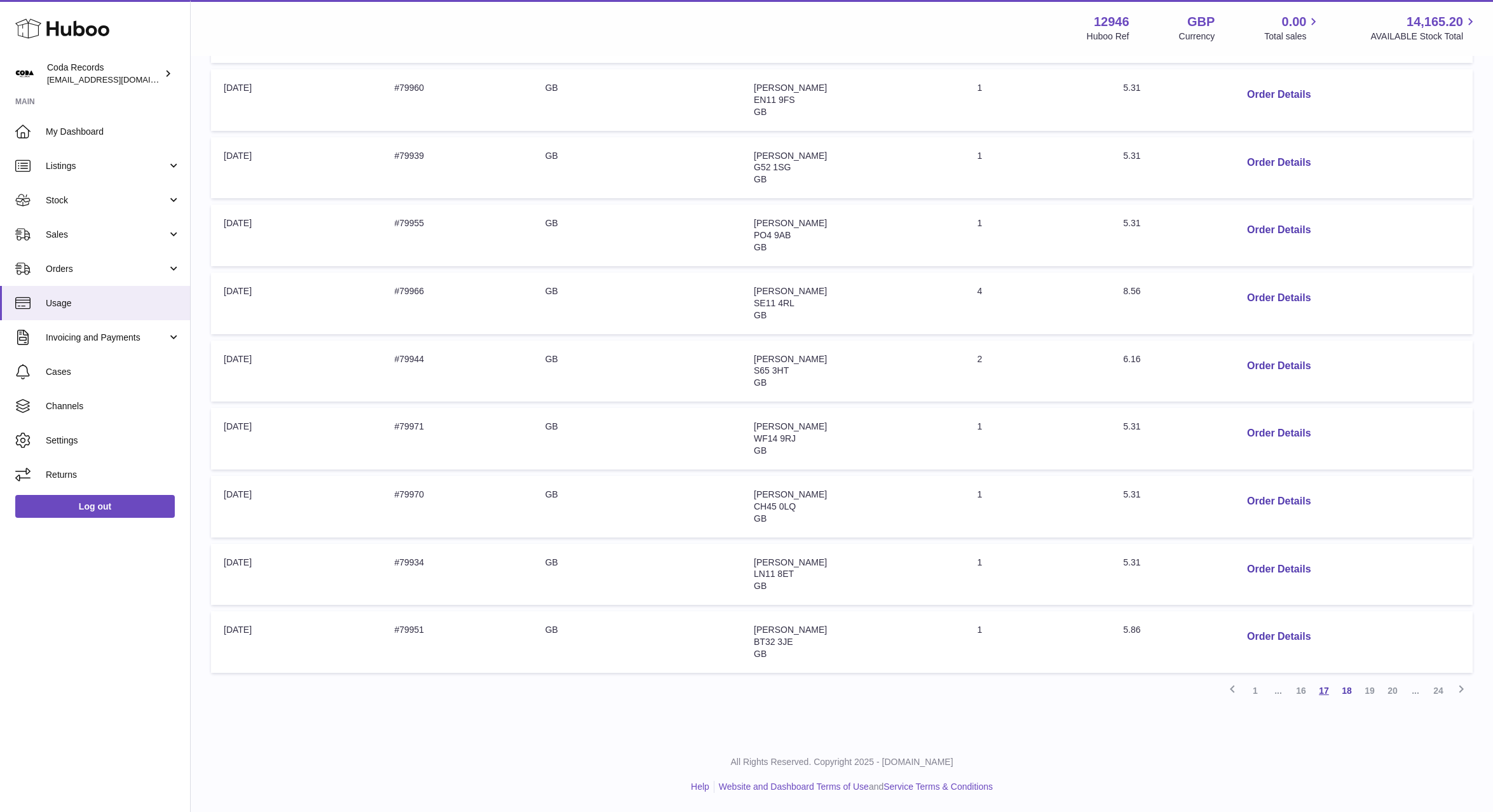
click at [1324, 697] on link "17" at bounding box center [1324, 691] width 23 height 23
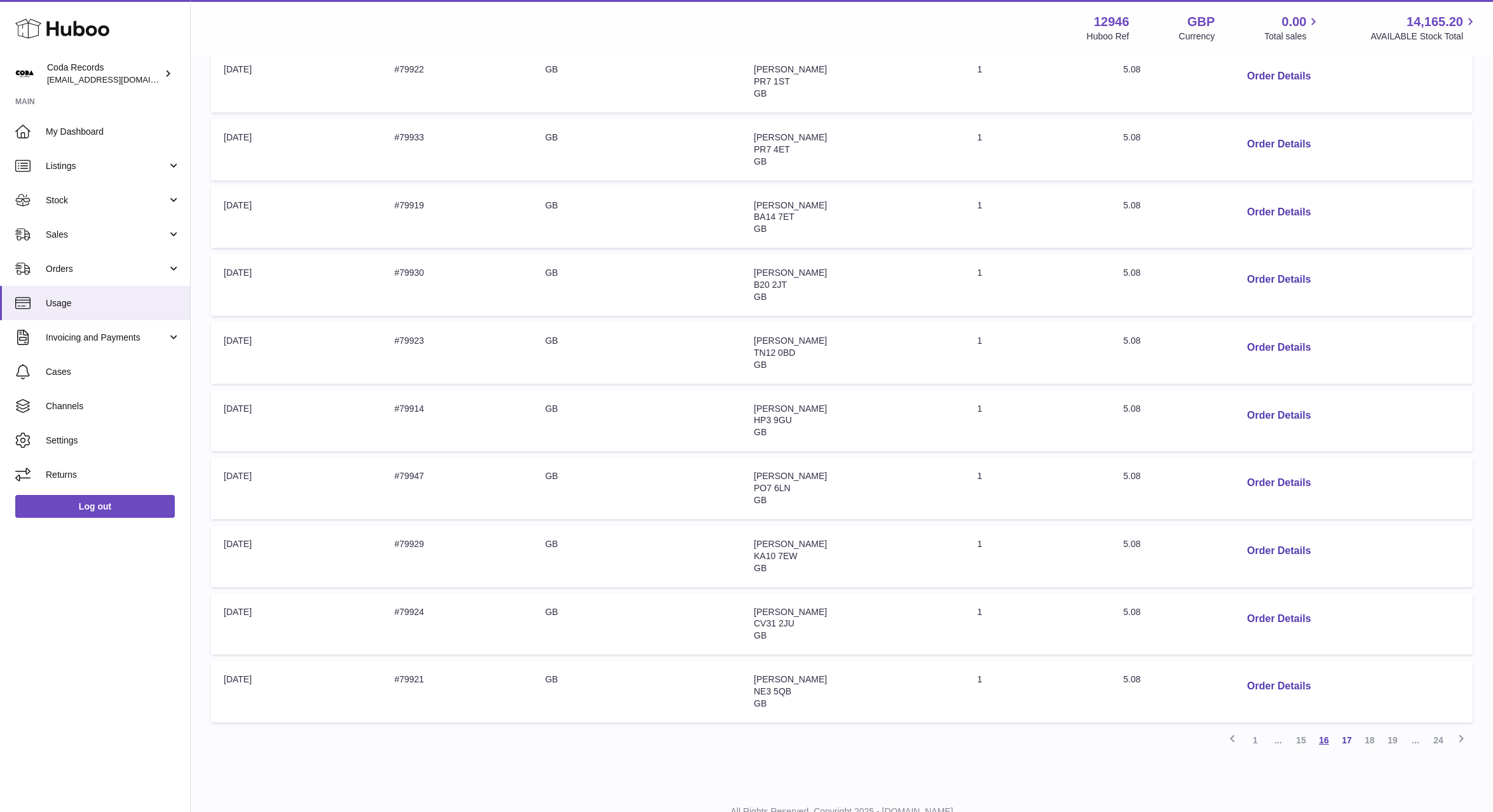
scroll to position [303, 0]
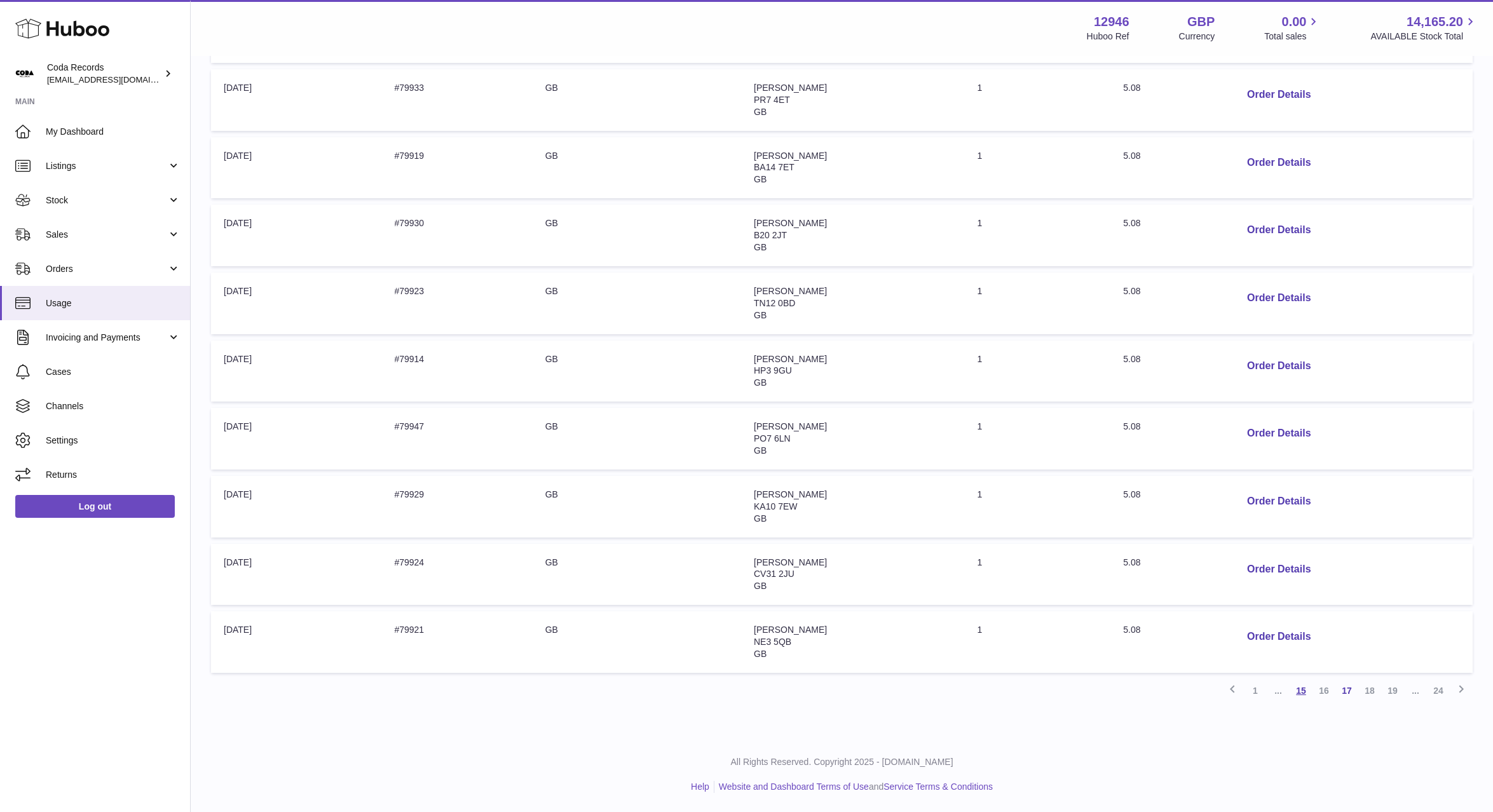
click at [1308, 697] on link "15" at bounding box center [1300, 691] width 23 height 23
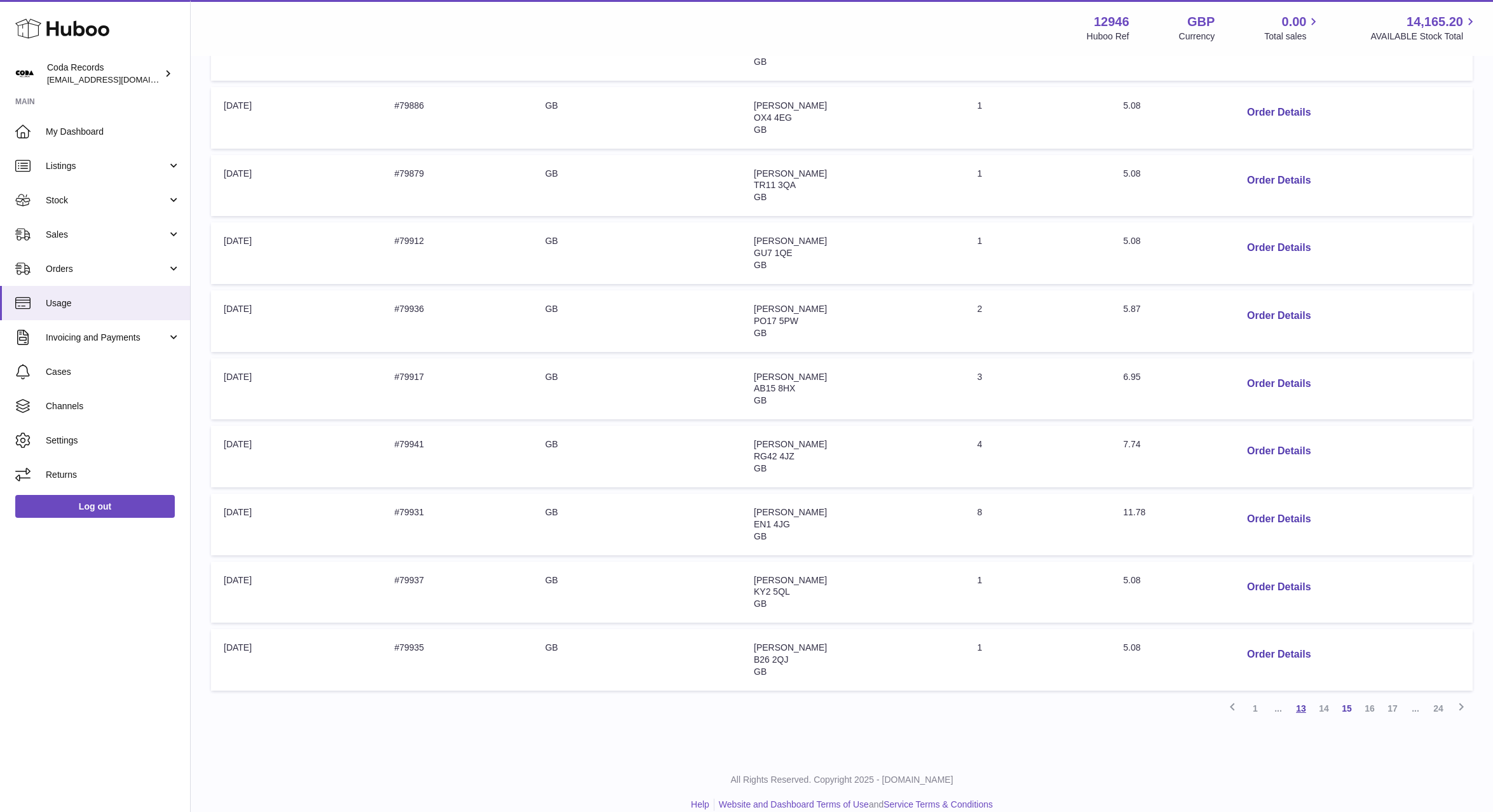
scroll to position [296, 0]
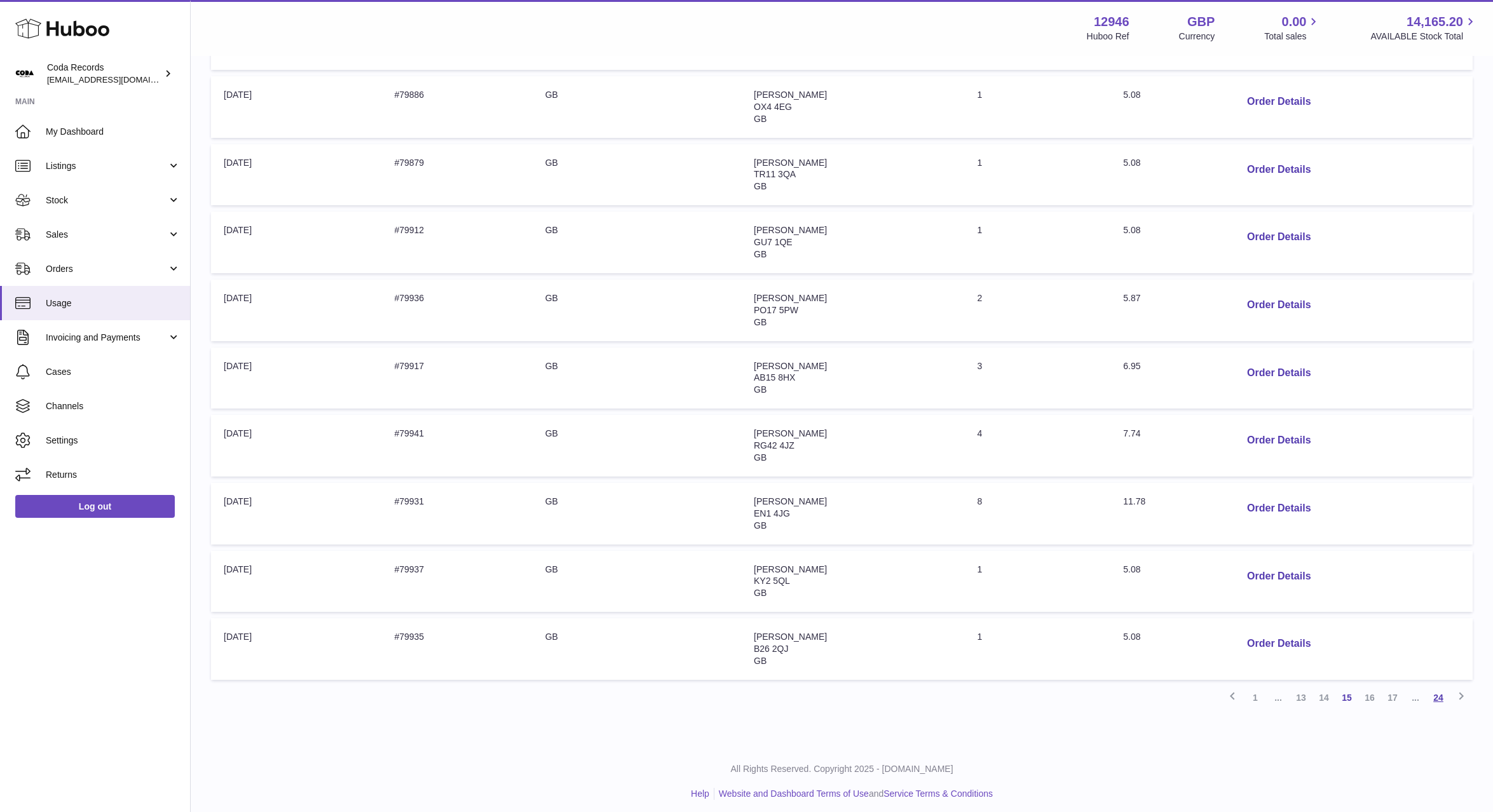
click at [1438, 699] on link "24" at bounding box center [1438, 698] width 23 height 23
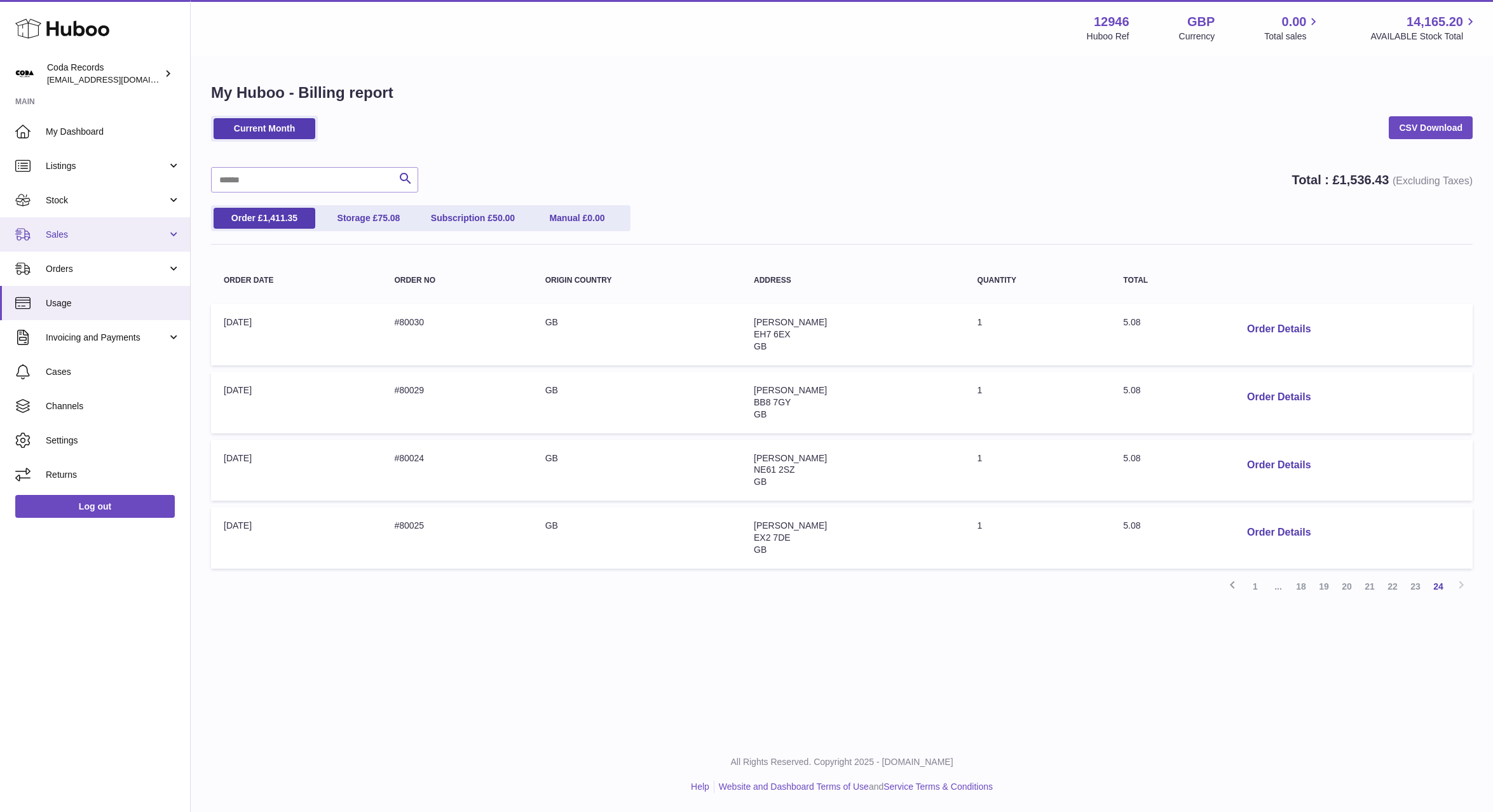
click at [113, 240] on span "Sales" at bounding box center [106, 234] width 121 height 12
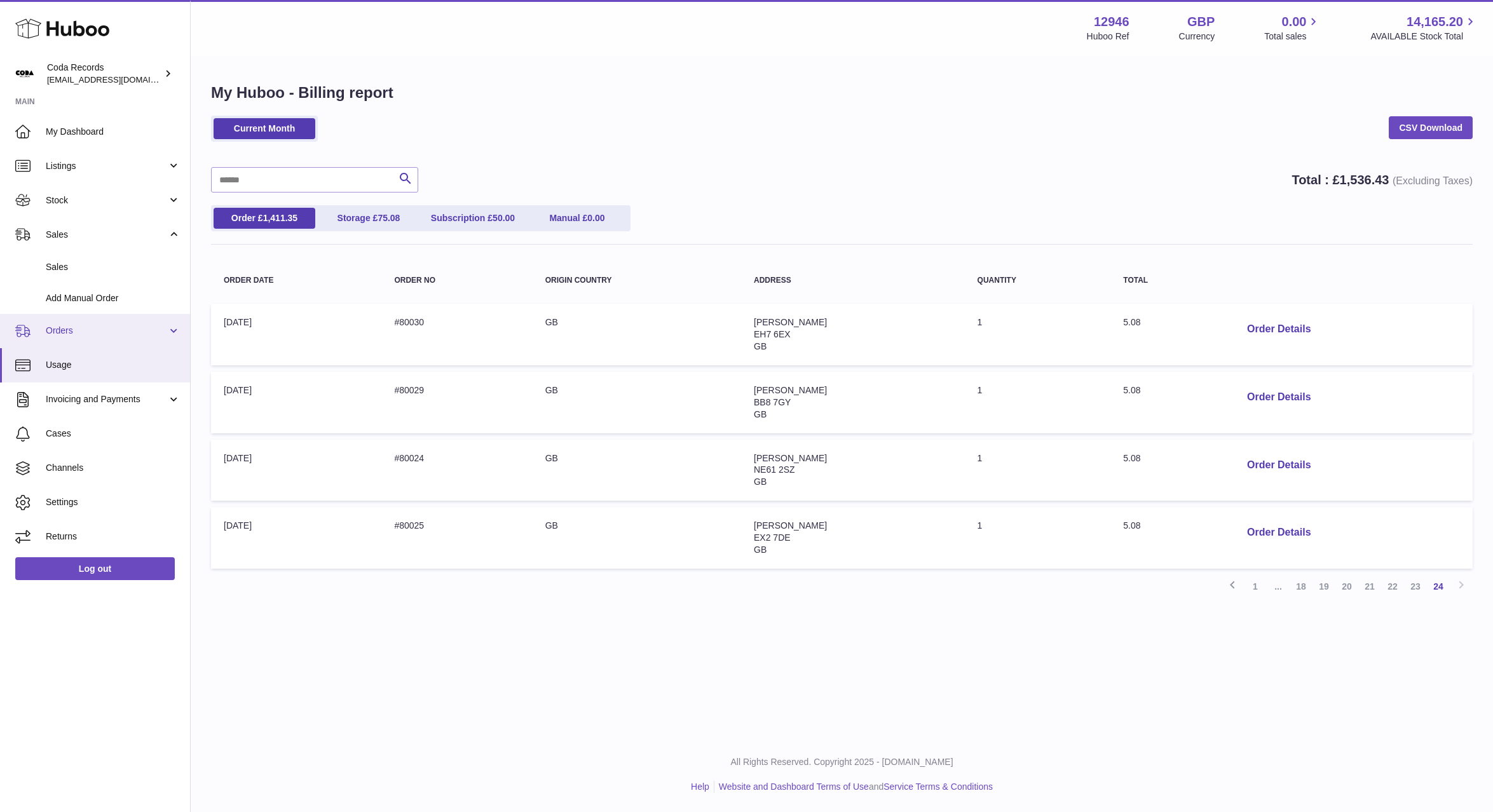
click at [137, 329] on span "Orders" at bounding box center [106, 330] width 121 height 12
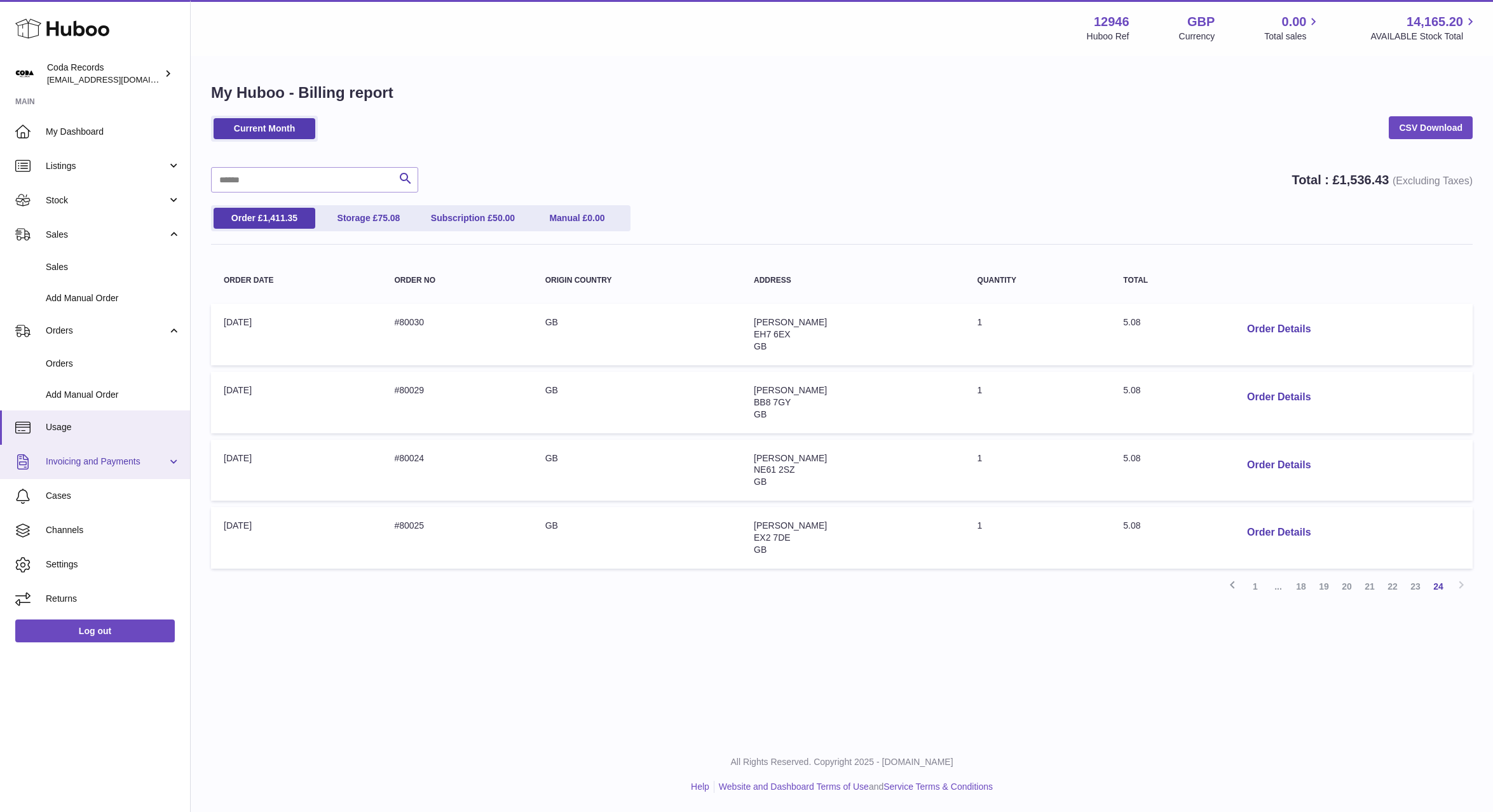
click at [137, 458] on span "Invoicing and Payments" at bounding box center [106, 461] width 121 height 12
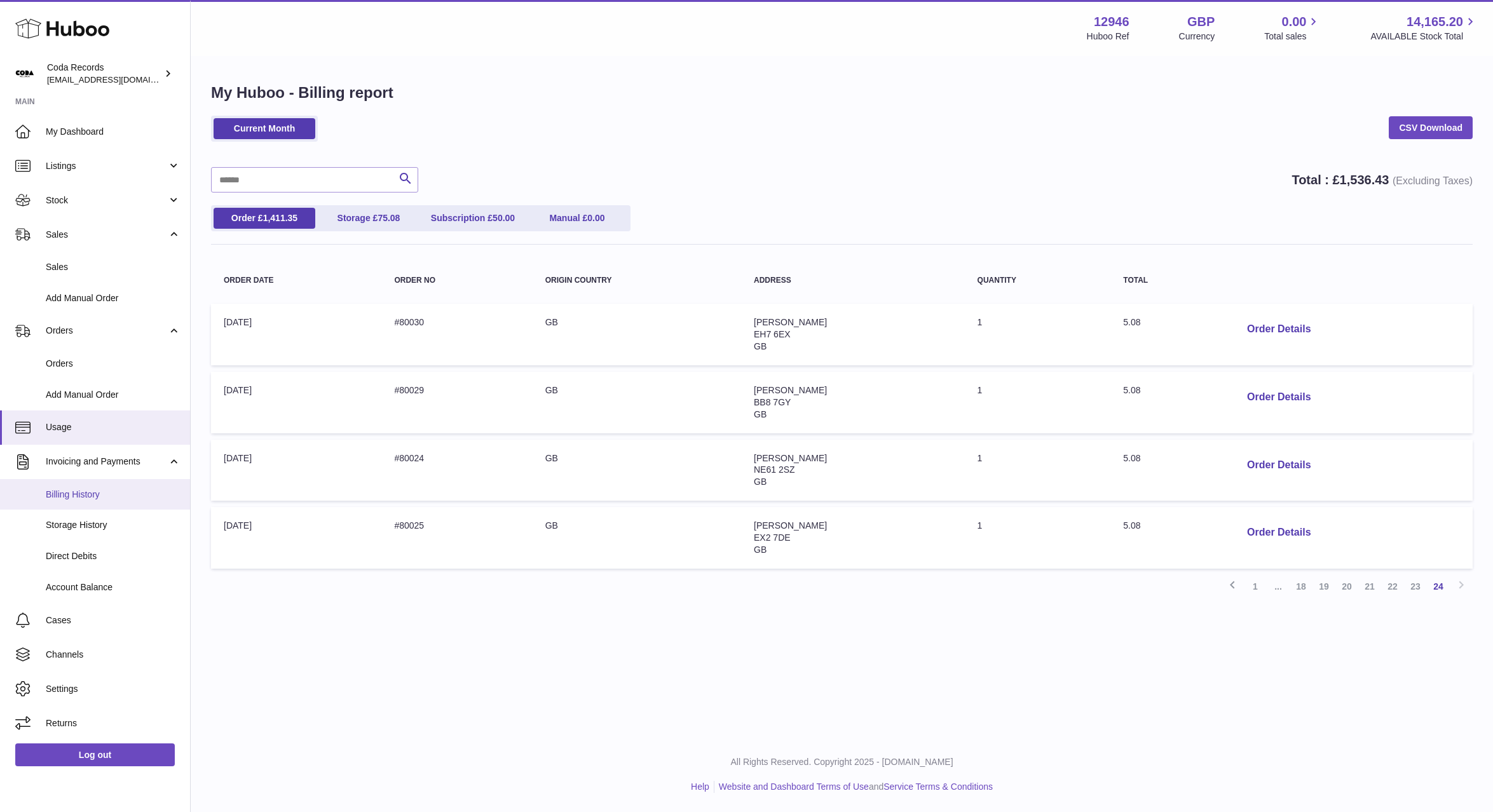
click at [149, 498] on span "Billing History" at bounding box center [113, 495] width 135 height 12
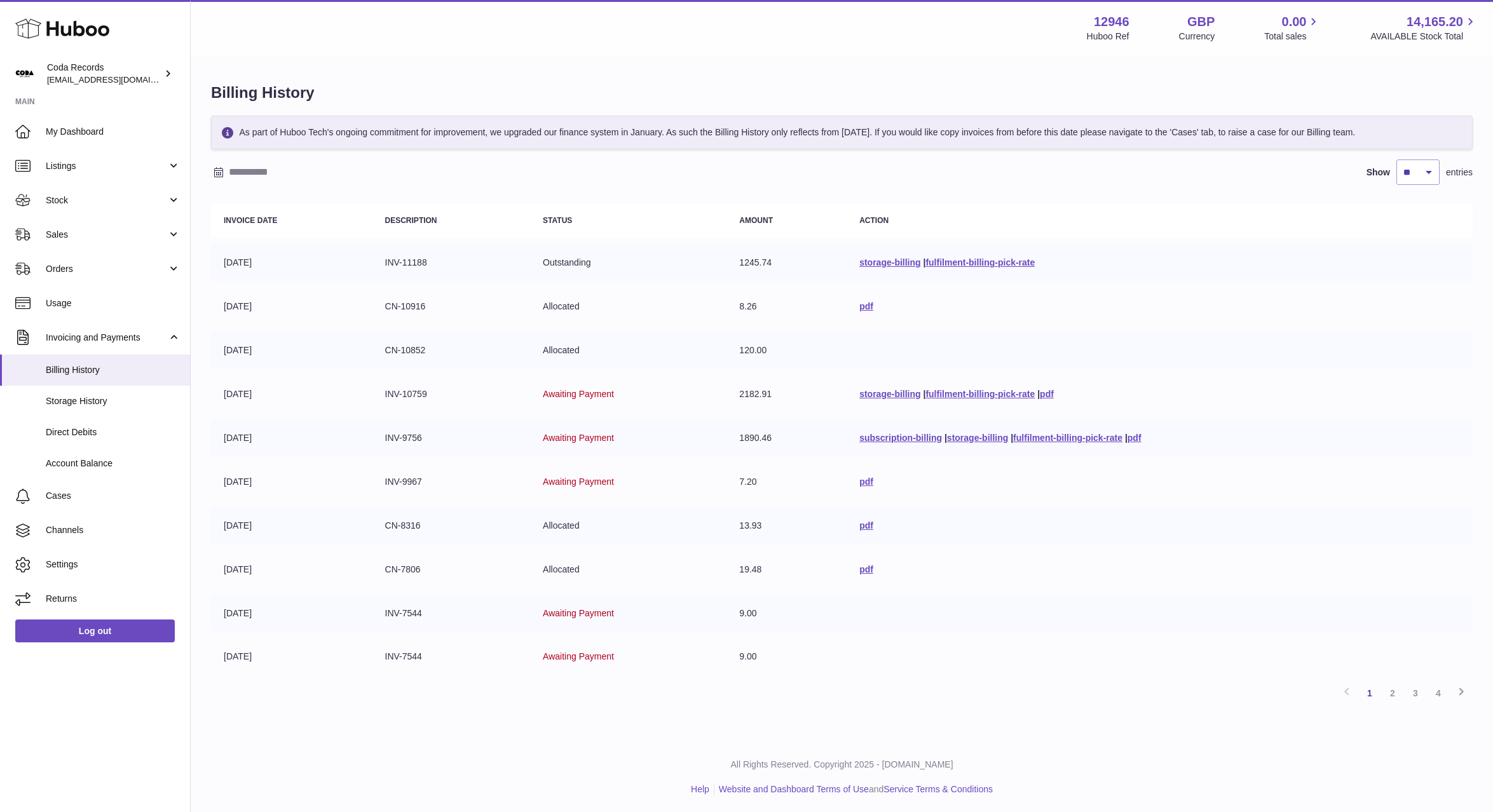
scroll to position [2, 0]
click at [894, 69] on div "Billing History As part of Huboo Tech's ongoing commitment for improvement, we …" at bounding box center [842, 396] width 1302 height 683
click at [882, 66] on div "Billing History As part of Huboo Tech's ongoing commitment for improvement, we …" at bounding box center [842, 396] width 1302 height 683
drag, startPoint x: 98, startPoint y: 133, endPoint x: 109, endPoint y: 133, distance: 11.0
click at [98, 133] on span "My Dashboard" at bounding box center [113, 131] width 135 height 12
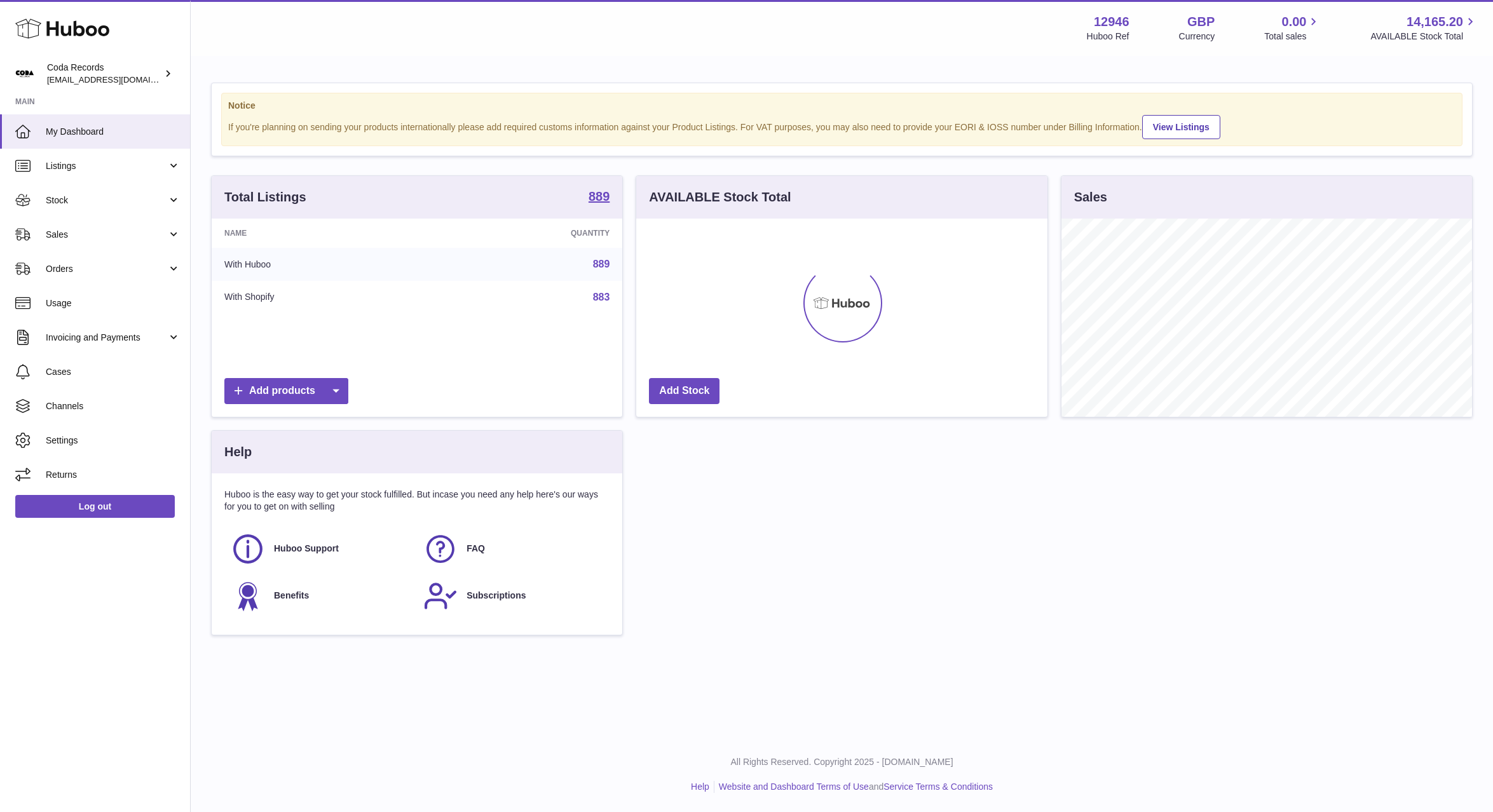
scroll to position [198, 411]
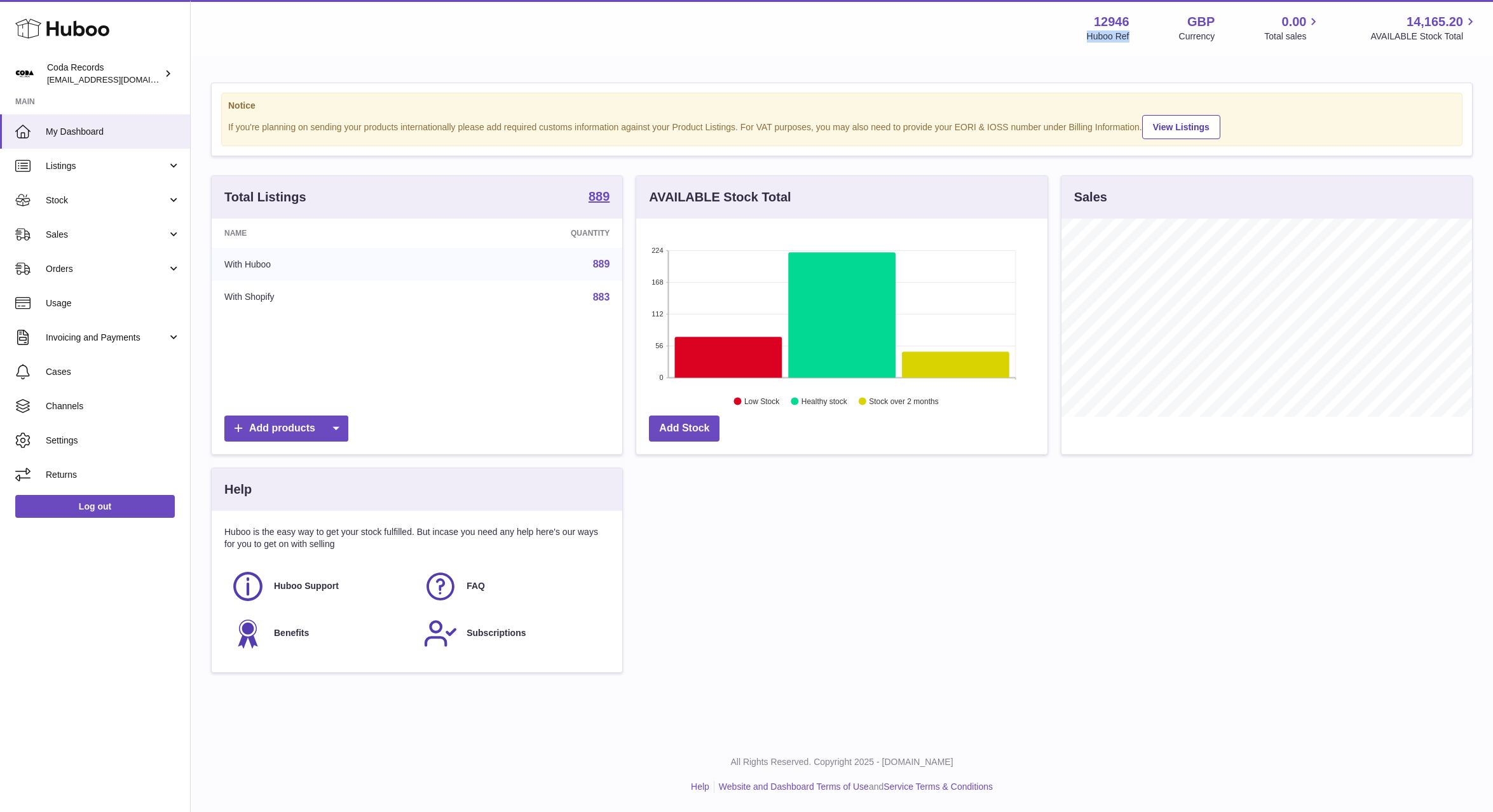
drag, startPoint x: 779, startPoint y: 27, endPoint x: 887, endPoint y: 42, distance: 109.0
click at [887, 42] on div "Menu Huboo 12946 Huboo Ref GBP Currency 0.00 Total sales 14,165.20 AVAILABLE St…" at bounding box center [842, 28] width 1302 height 56
click at [1047, 44] on div "Menu Huboo 12946 Huboo Ref GBP Currency 0.00 Total sales 14,165.20 AVAILABLE St…" at bounding box center [842, 28] width 1302 height 56
click at [913, 26] on div "Menu Huboo 12946 Huboo Ref GBP Currency 0.00 Total sales 14,165.20 AVAILABLE St…" at bounding box center [842, 28] width 1272 height 30
click at [89, 210] on link "Stock" at bounding box center [95, 200] width 190 height 34
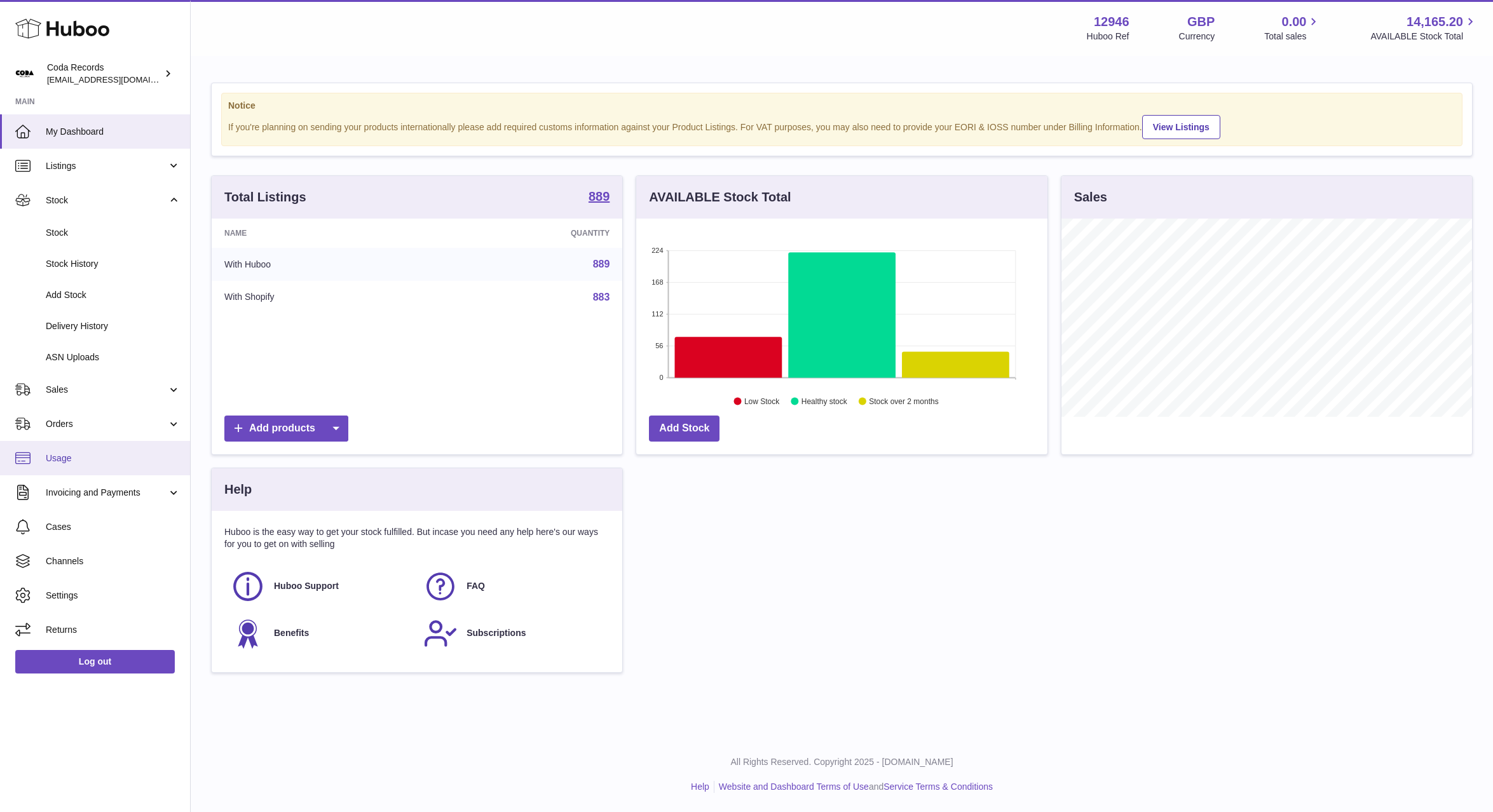
click at [111, 461] on span "Usage" at bounding box center [113, 458] width 135 height 12
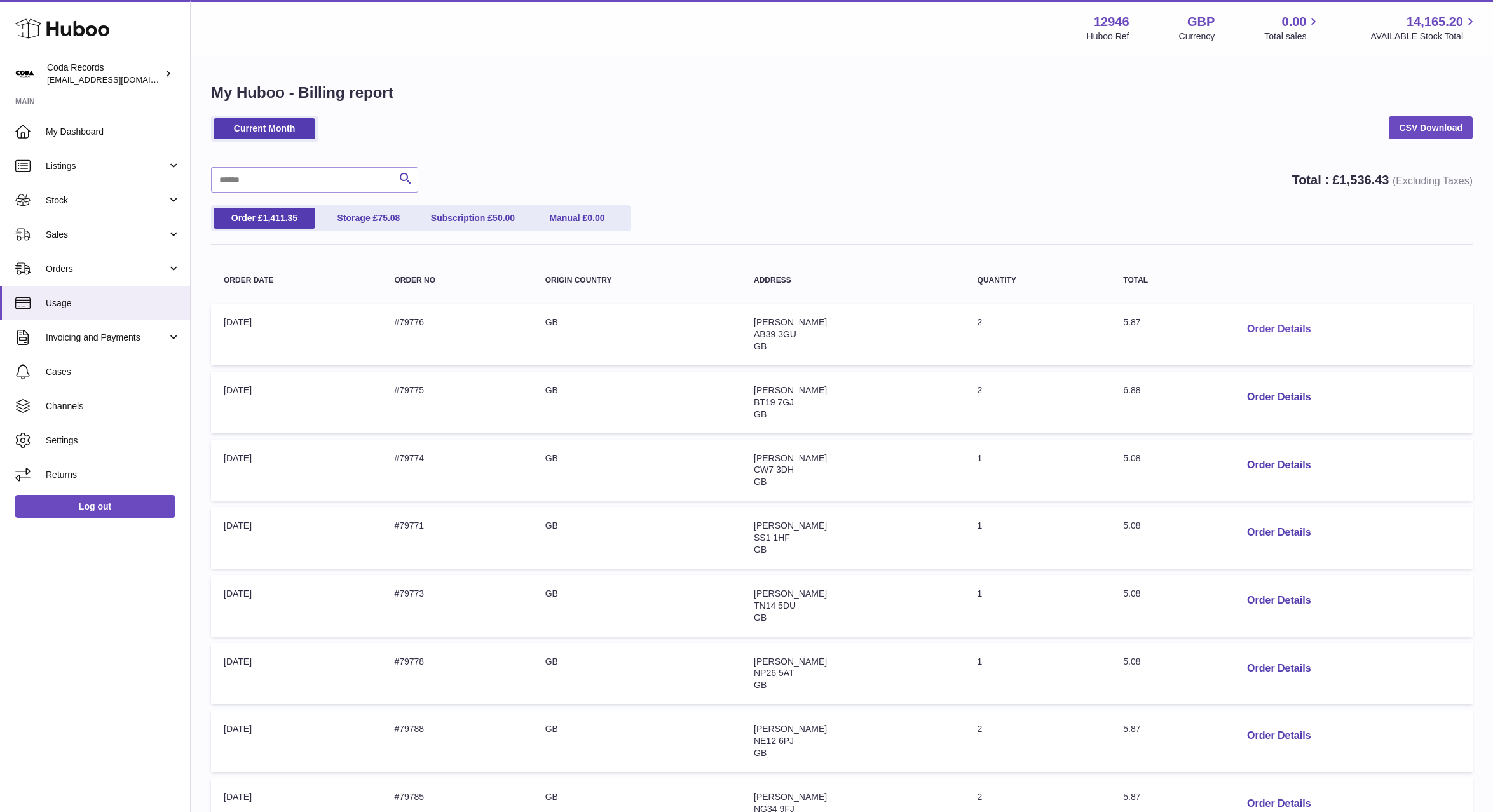
click at [1288, 333] on button "Order Details" at bounding box center [1278, 329] width 84 height 26
click at [1176, 285] on div at bounding box center [746, 406] width 1493 height 812
click at [1270, 460] on button "Order Details" at bounding box center [1278, 465] width 84 height 26
click at [978, 82] on div at bounding box center [746, 406] width 1493 height 812
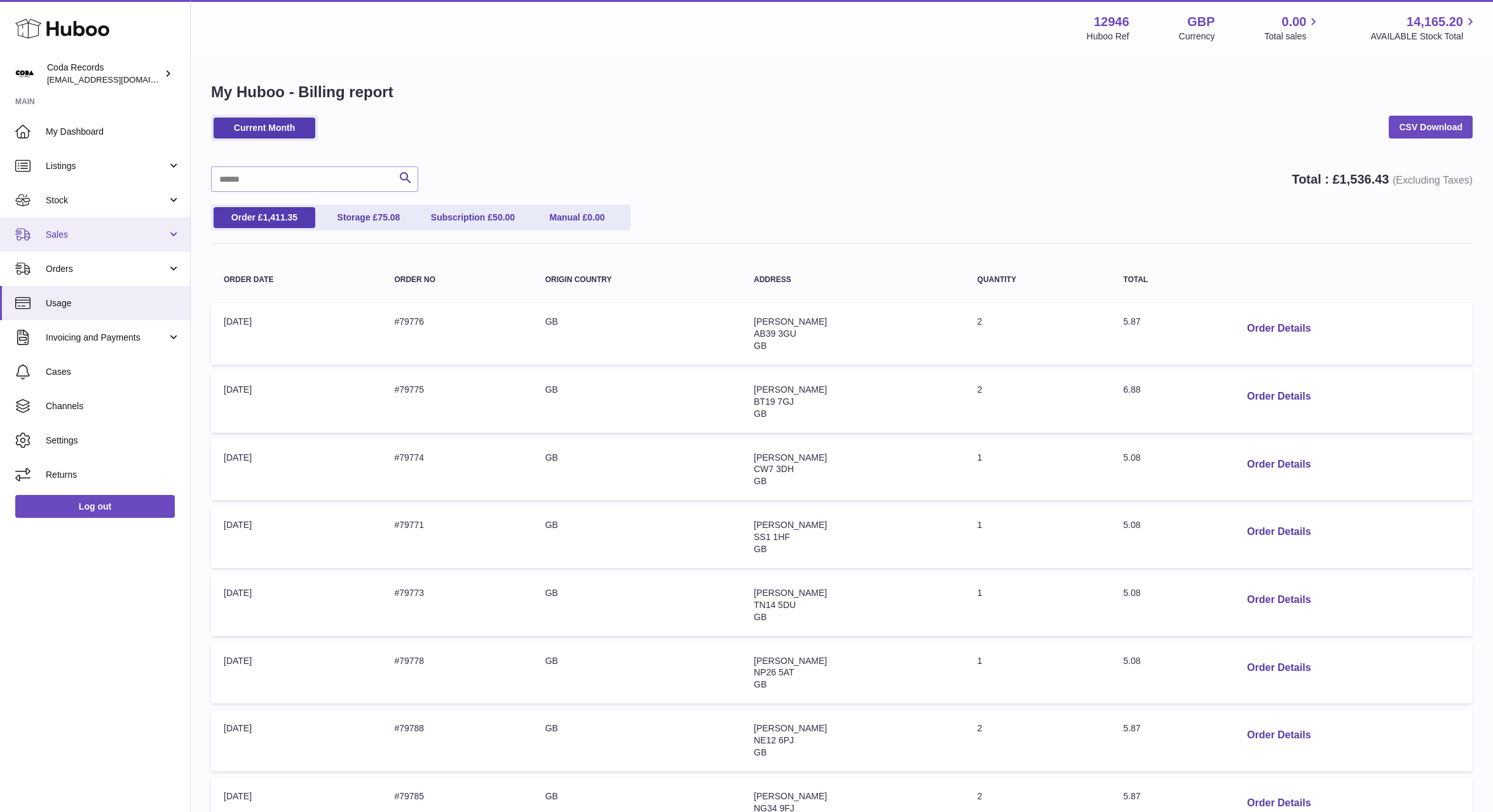
click at [83, 230] on span "Sales" at bounding box center [106, 234] width 121 height 12
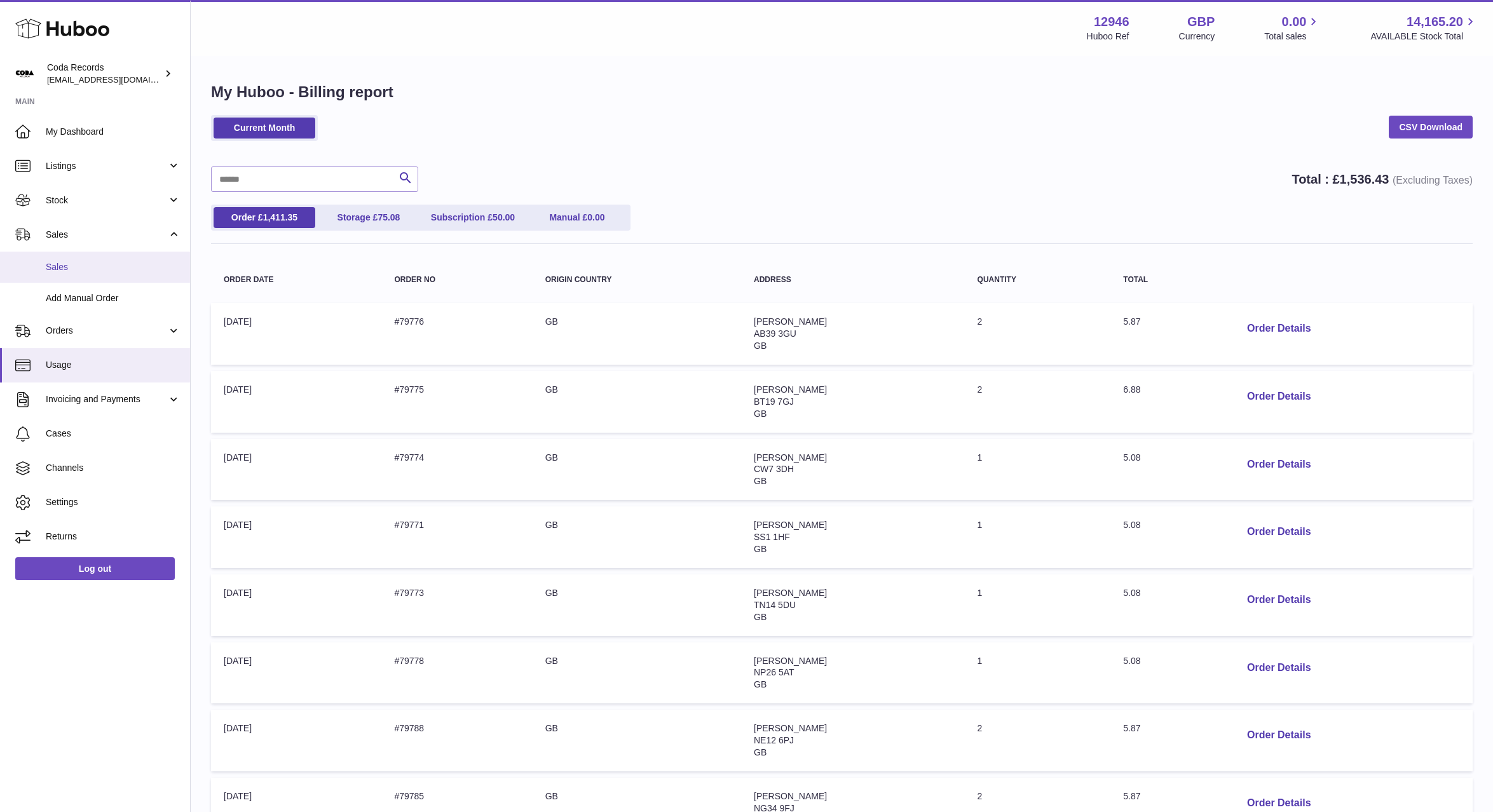
drag, startPoint x: 102, startPoint y: 271, endPoint x: 152, endPoint y: 272, distance: 50.0
click at [102, 271] on span "Sales" at bounding box center [113, 267] width 135 height 12
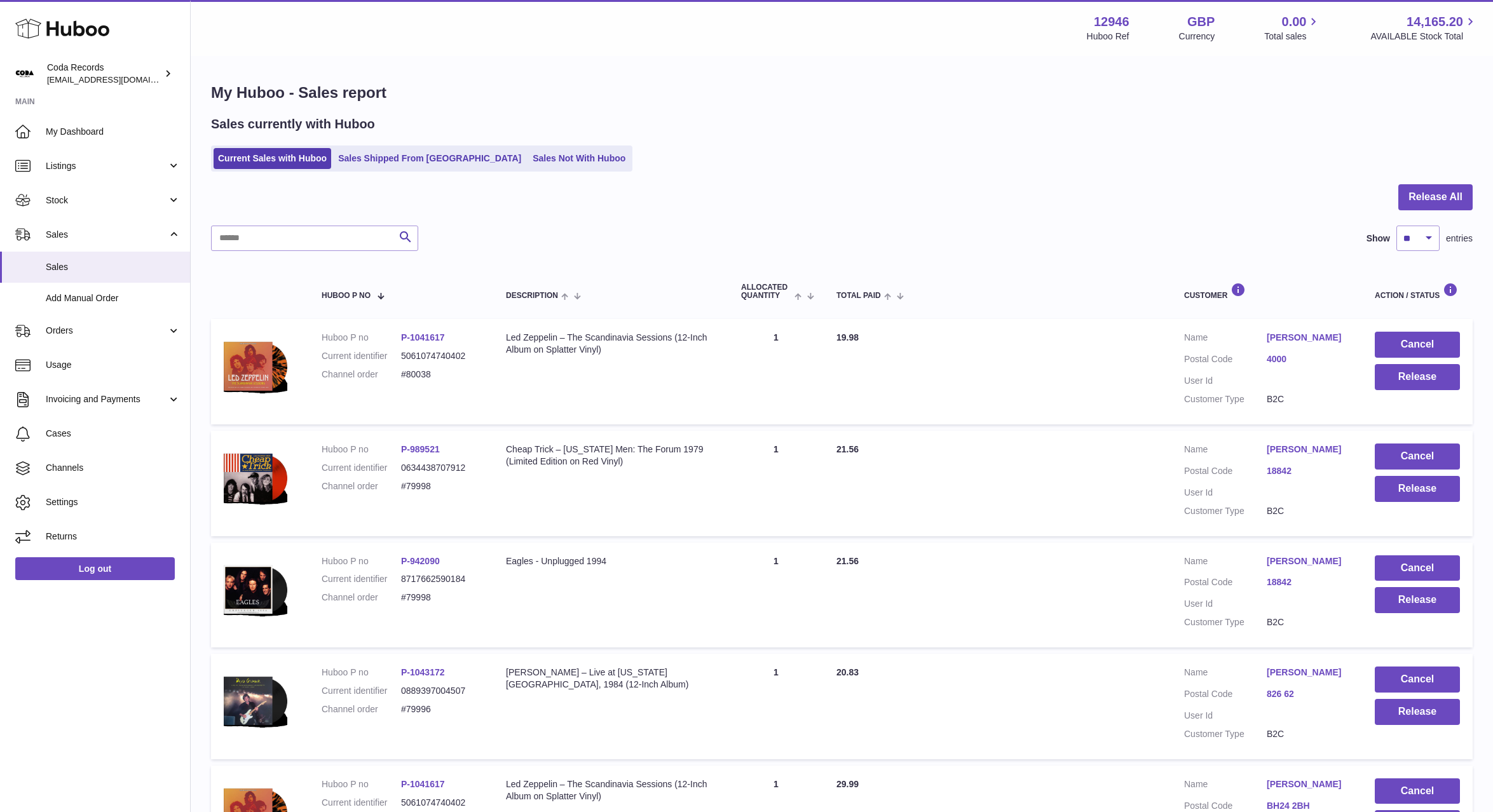
click at [1272, 336] on link "[PERSON_NAME]" at bounding box center [1308, 337] width 82 height 12
drag, startPoint x: 1115, startPoint y: 333, endPoint x: 1064, endPoint y: 333, distance: 51.0
click at [1115, 333] on div at bounding box center [746, 406] width 1493 height 812
drag, startPoint x: 108, startPoint y: 324, endPoint x: 112, endPoint y: 348, distance: 24.3
click at [108, 324] on link "Orders" at bounding box center [95, 331] width 190 height 34
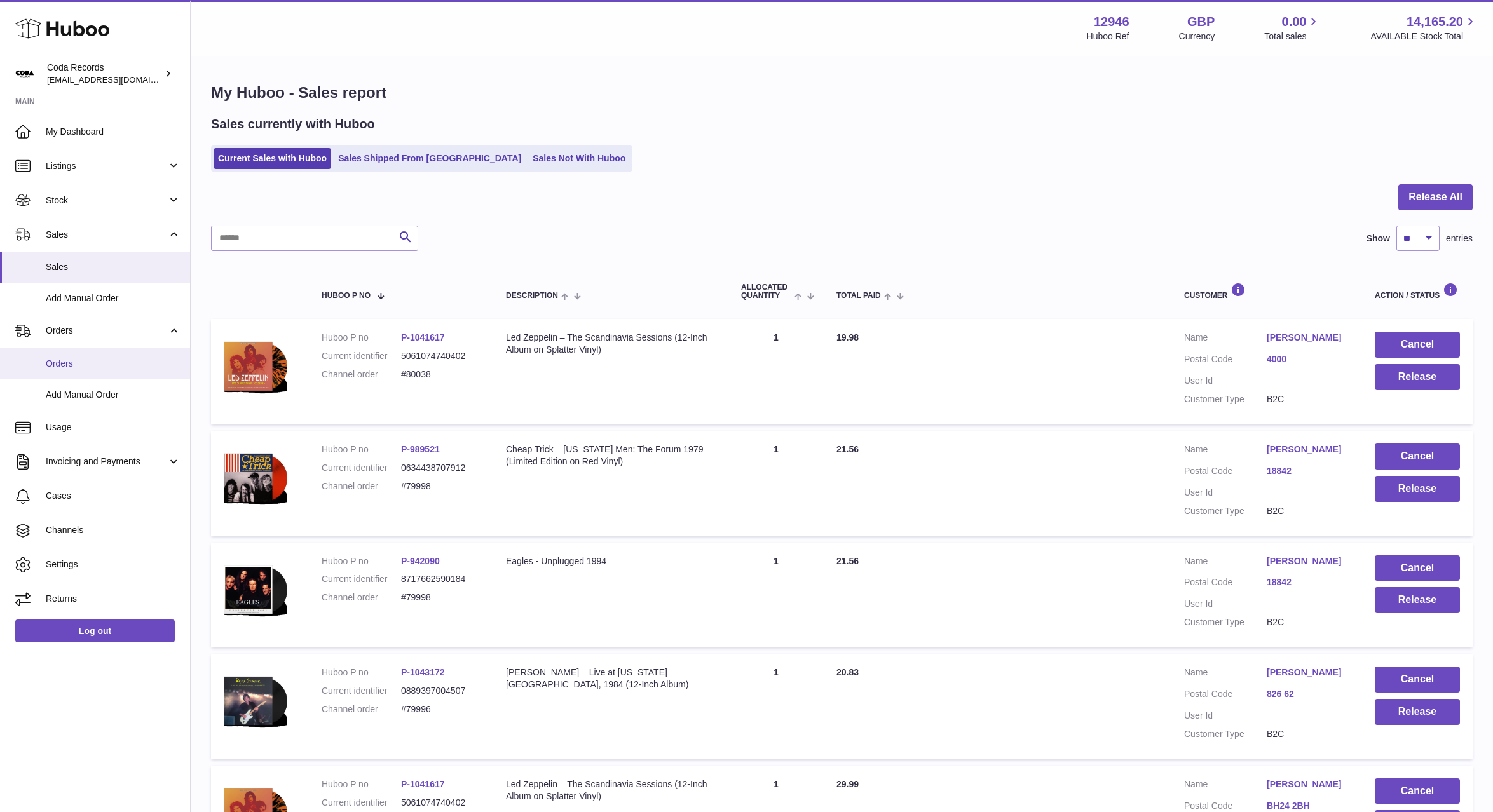
click at [113, 364] on span "Orders" at bounding box center [113, 364] width 135 height 12
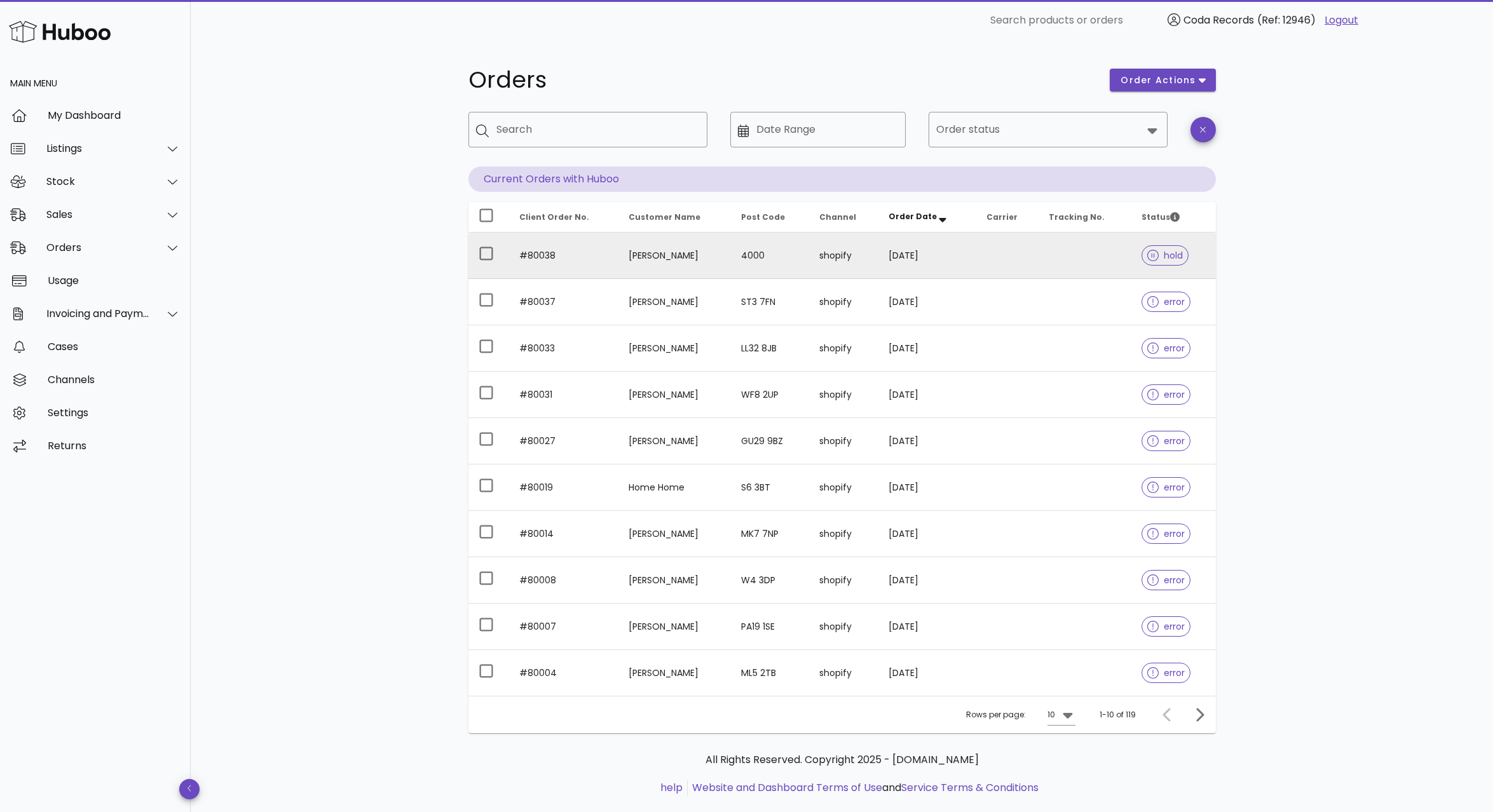
click at [651, 259] on td "[PERSON_NAME]" at bounding box center [675, 256] width 113 height 46
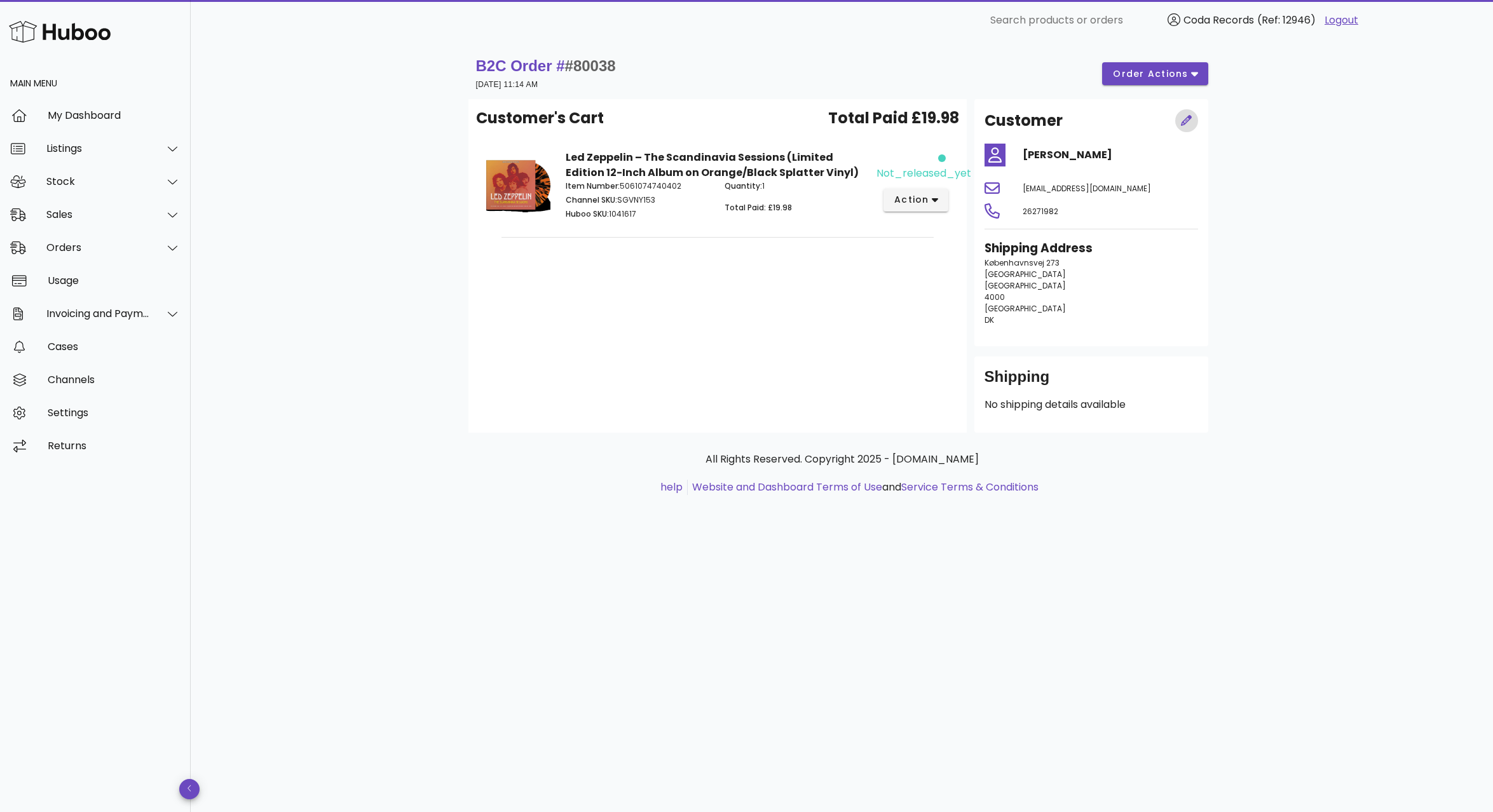
click at [1187, 120] on icon "button" at bounding box center [1187, 121] width 11 height 11
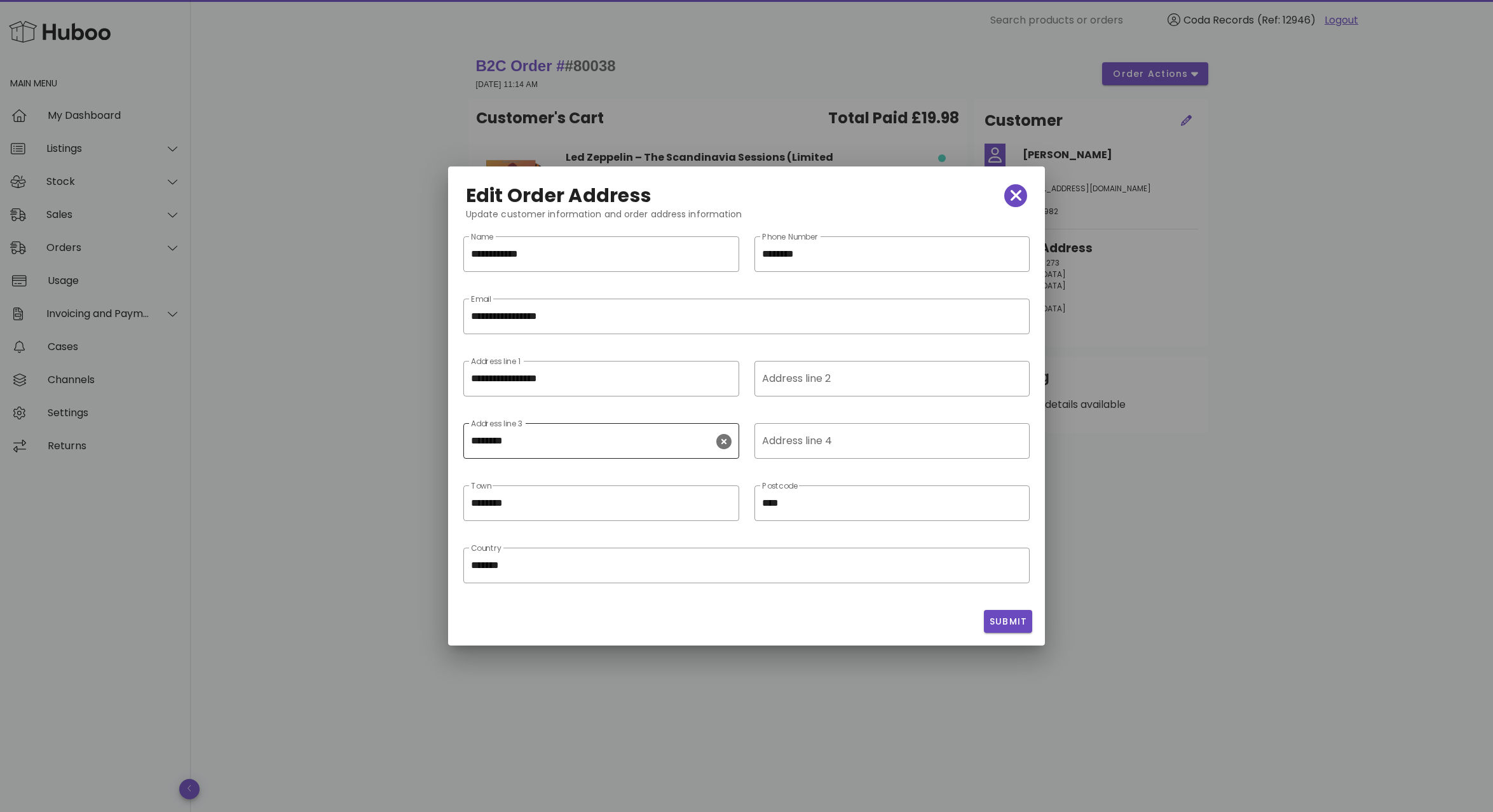
click at [728, 443] on icon "clear icon" at bounding box center [723, 441] width 15 height 15
click at [1013, 628] on button "Submit" at bounding box center [1008, 621] width 49 height 23
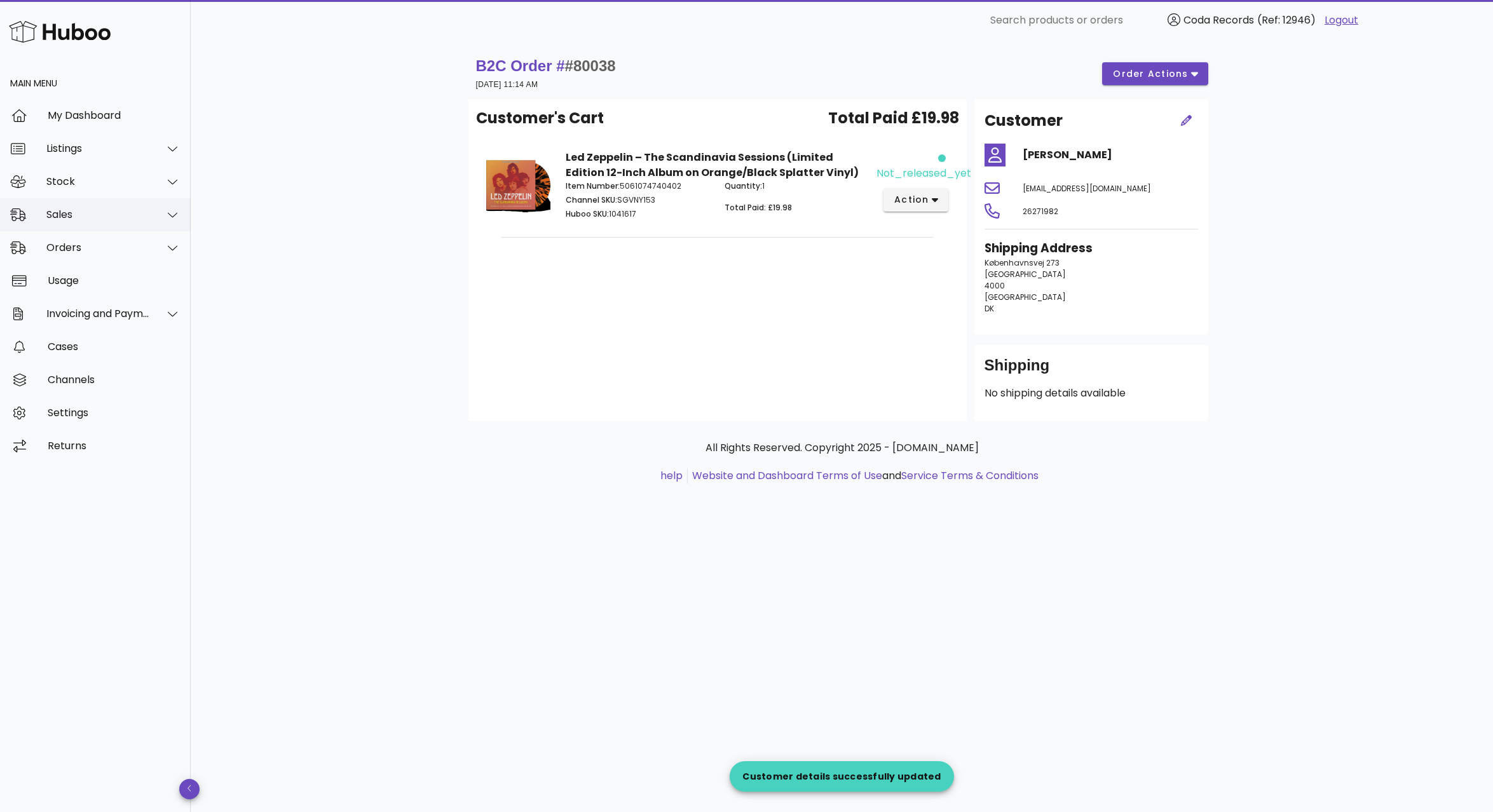
click at [113, 214] on div "Sales" at bounding box center [98, 214] width 104 height 12
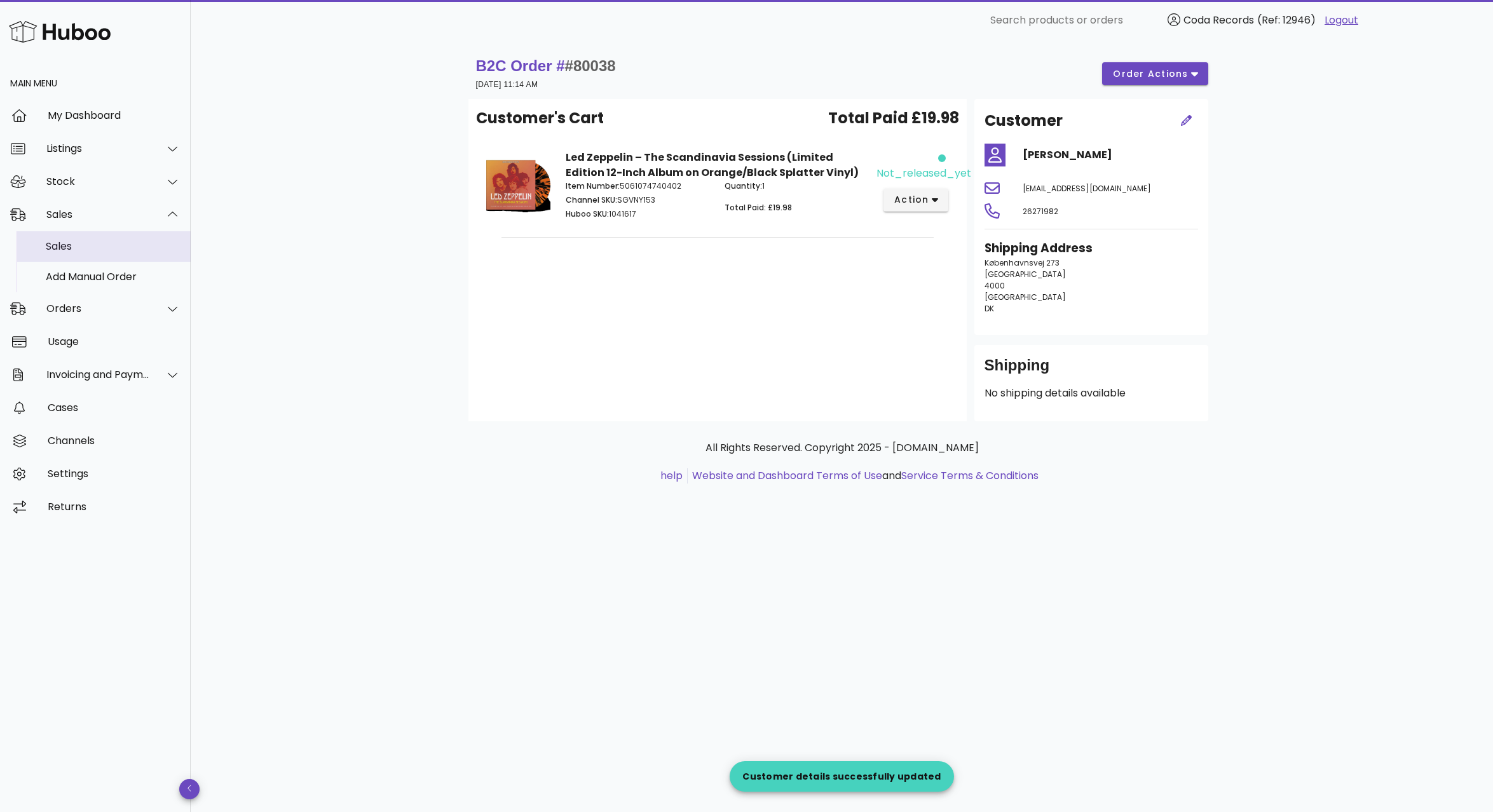
click at [119, 242] on div "Sales" at bounding box center [113, 246] width 135 height 12
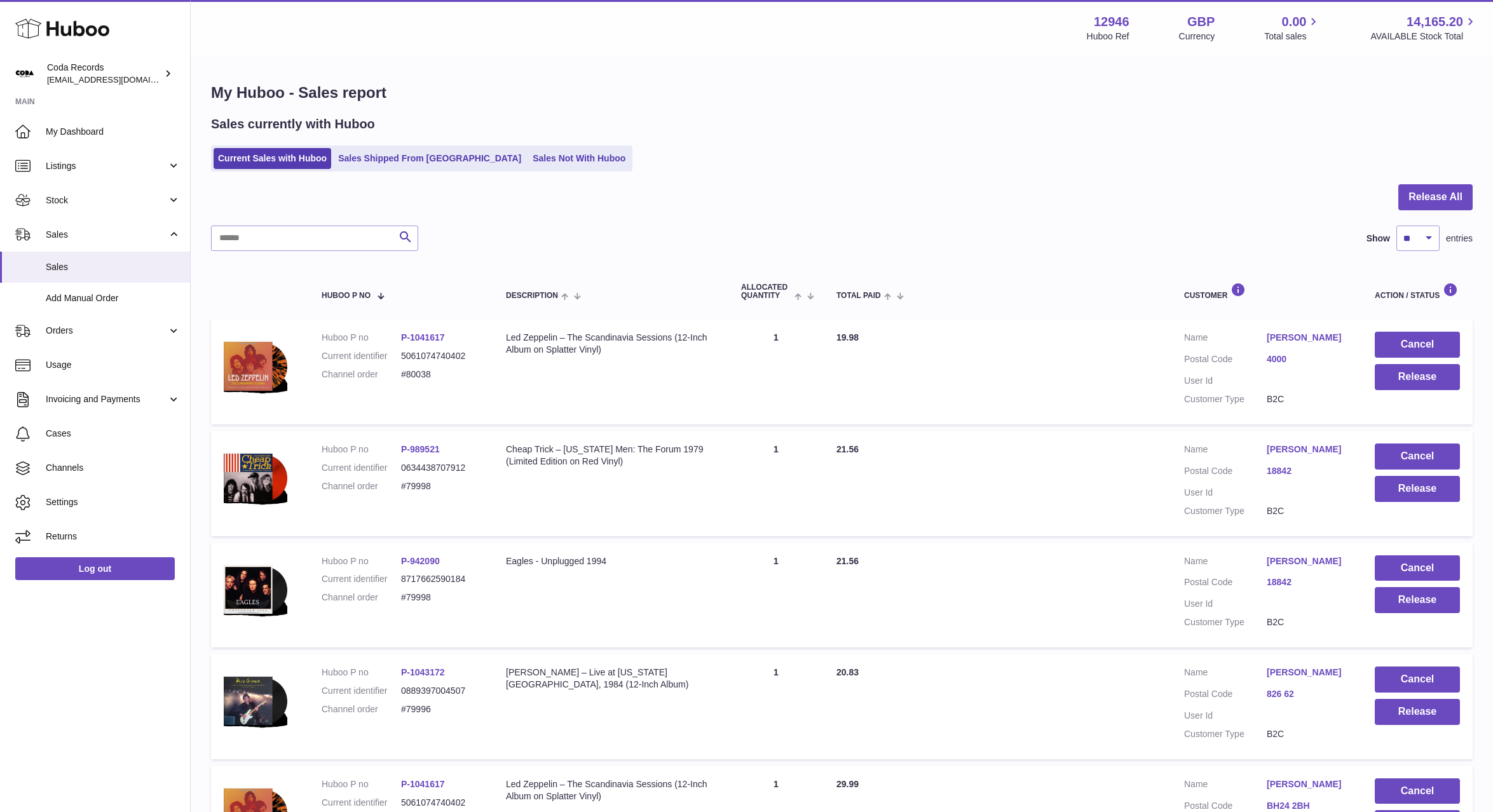
click at [1298, 335] on link "[PERSON_NAME]" at bounding box center [1308, 337] width 82 height 12
click at [1181, 340] on div "**********" at bounding box center [746, 425] width 1493 height 812
click at [1426, 385] on button "Release" at bounding box center [1417, 377] width 86 height 26
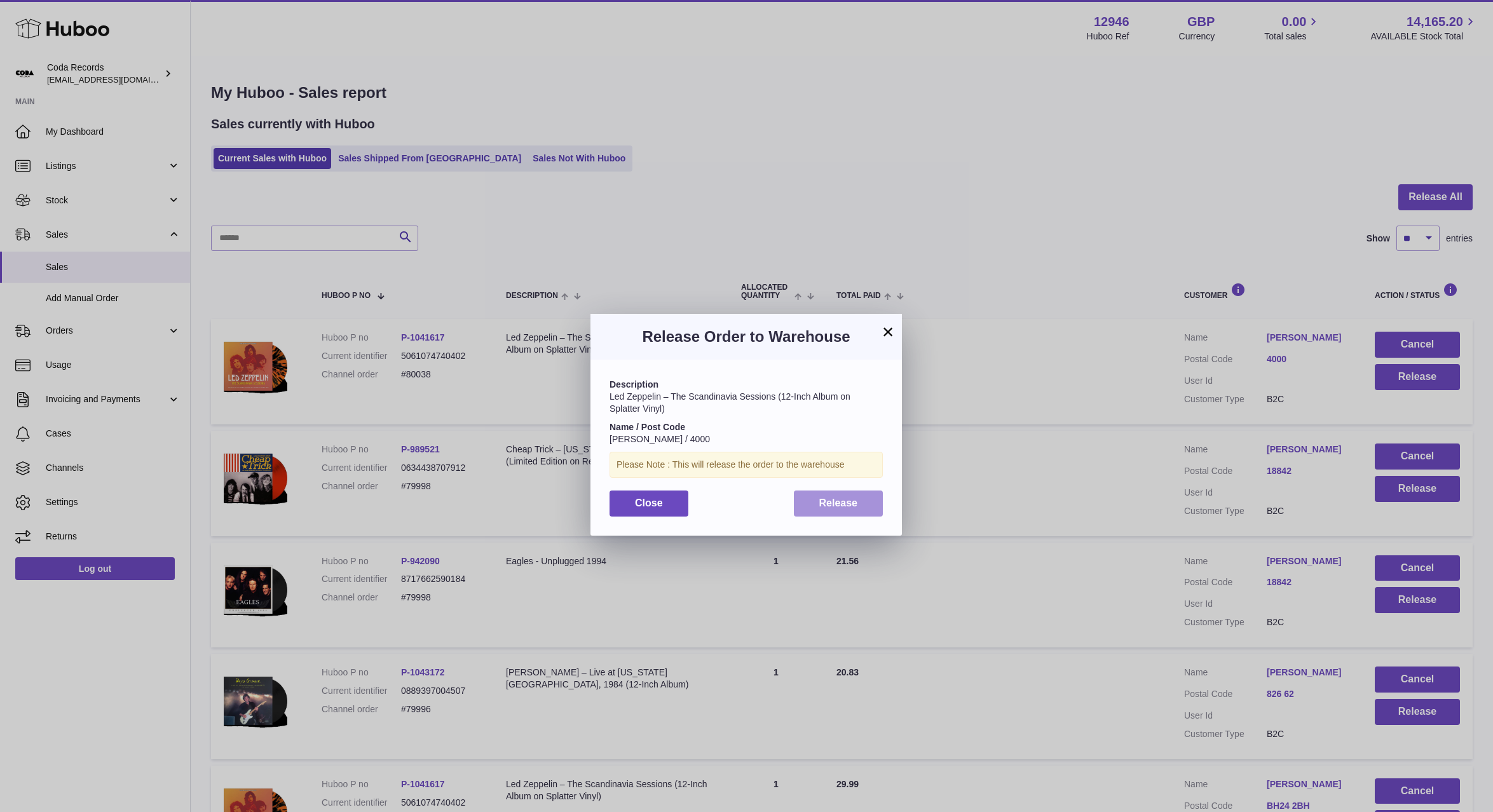
click at [864, 506] on button "Release" at bounding box center [838, 504] width 90 height 26
